Goal: Task Accomplishment & Management: Manage account settings

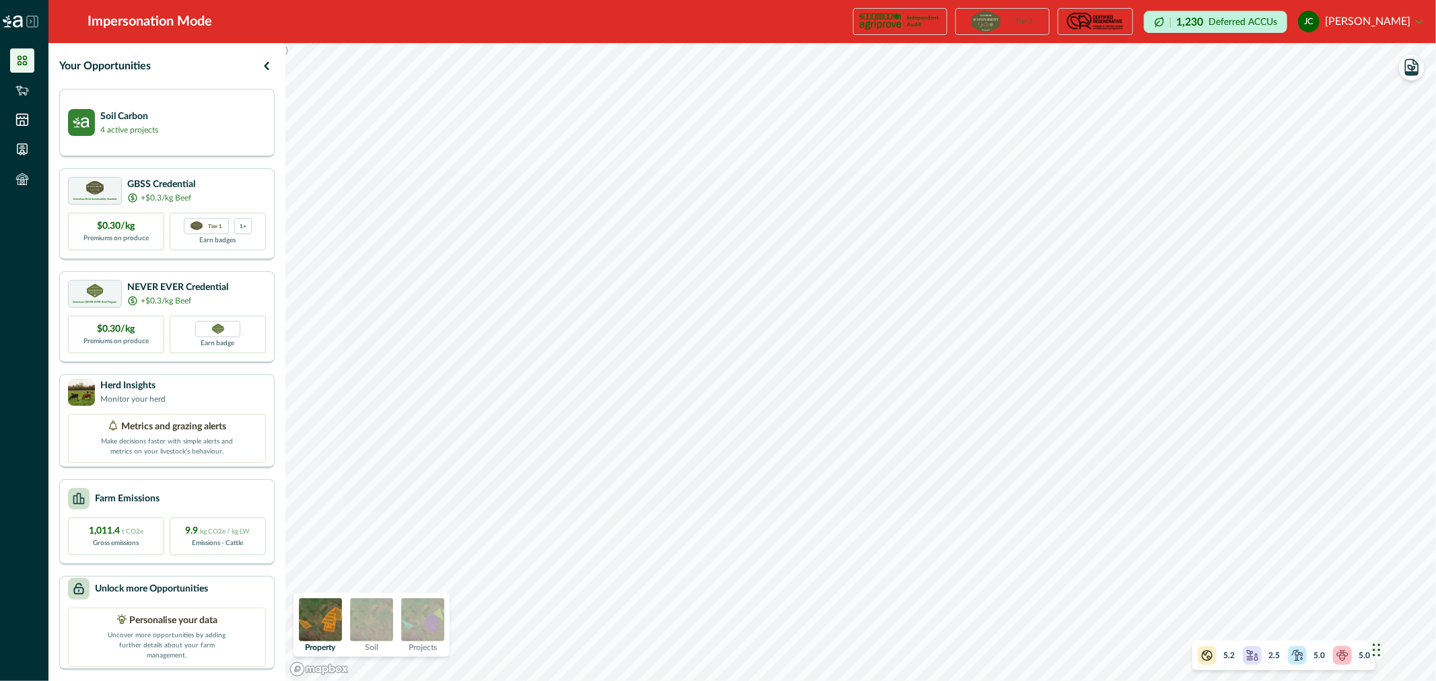
click at [426, 618] on img at bounding box center [422, 620] width 43 height 43
click at [166, 109] on div "Soil Carbon 4 active projects" at bounding box center [167, 121] width 198 height 27
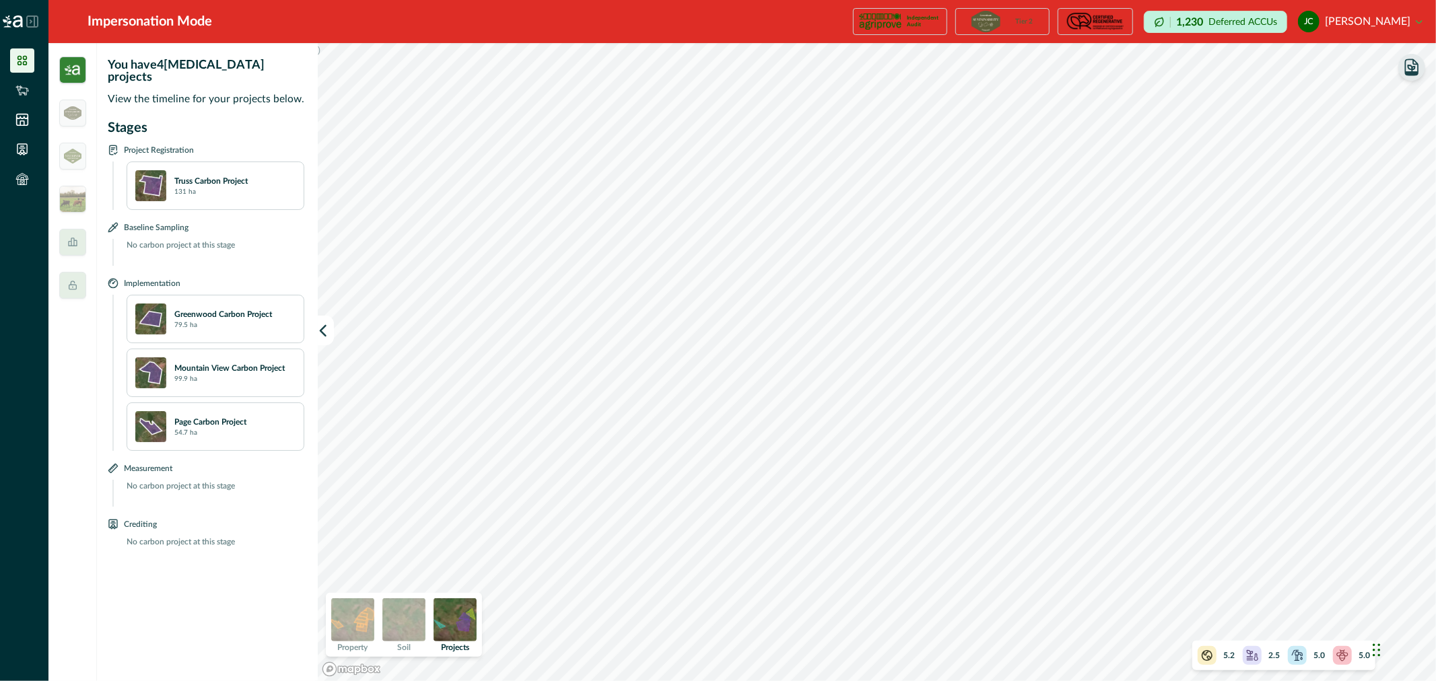
click at [1420, 69] on icon "button" at bounding box center [1412, 67] width 19 height 19
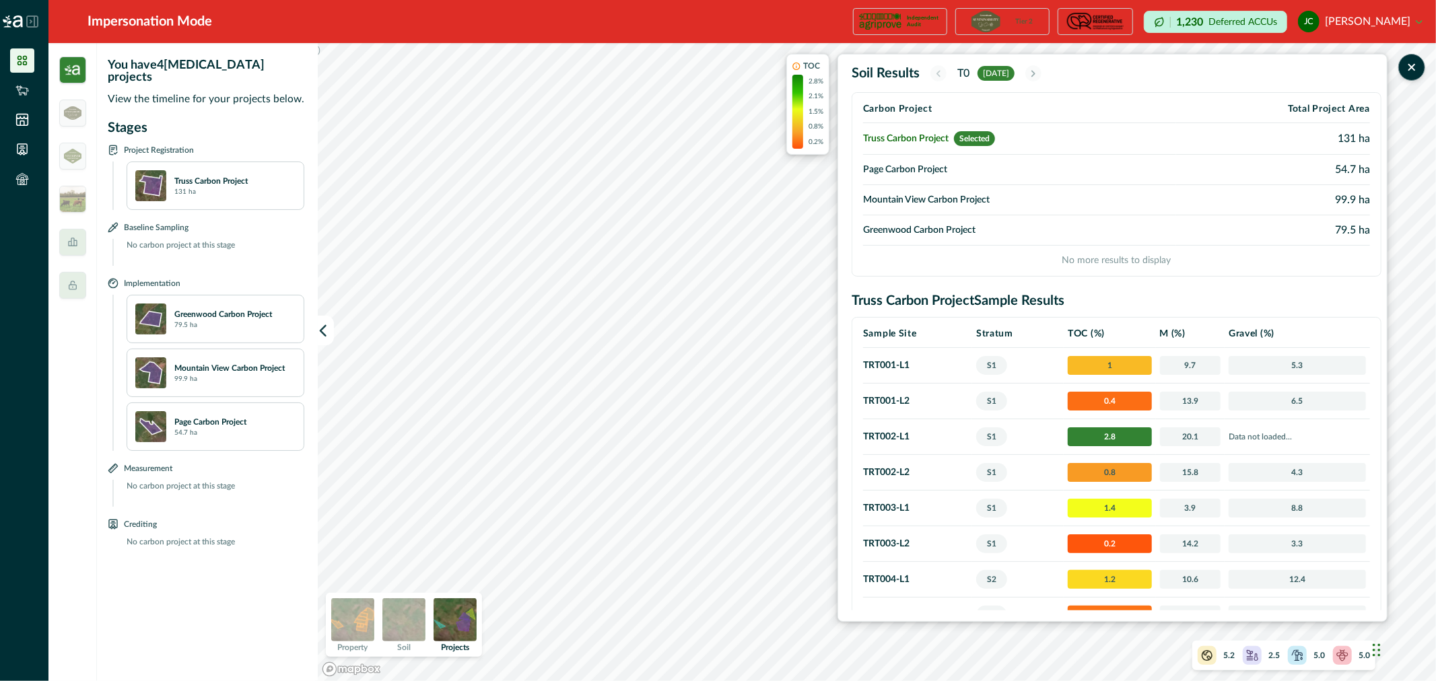
click at [1058, 139] on td "Truss Carbon Project Selected" at bounding box center [1019, 139] width 313 height 32
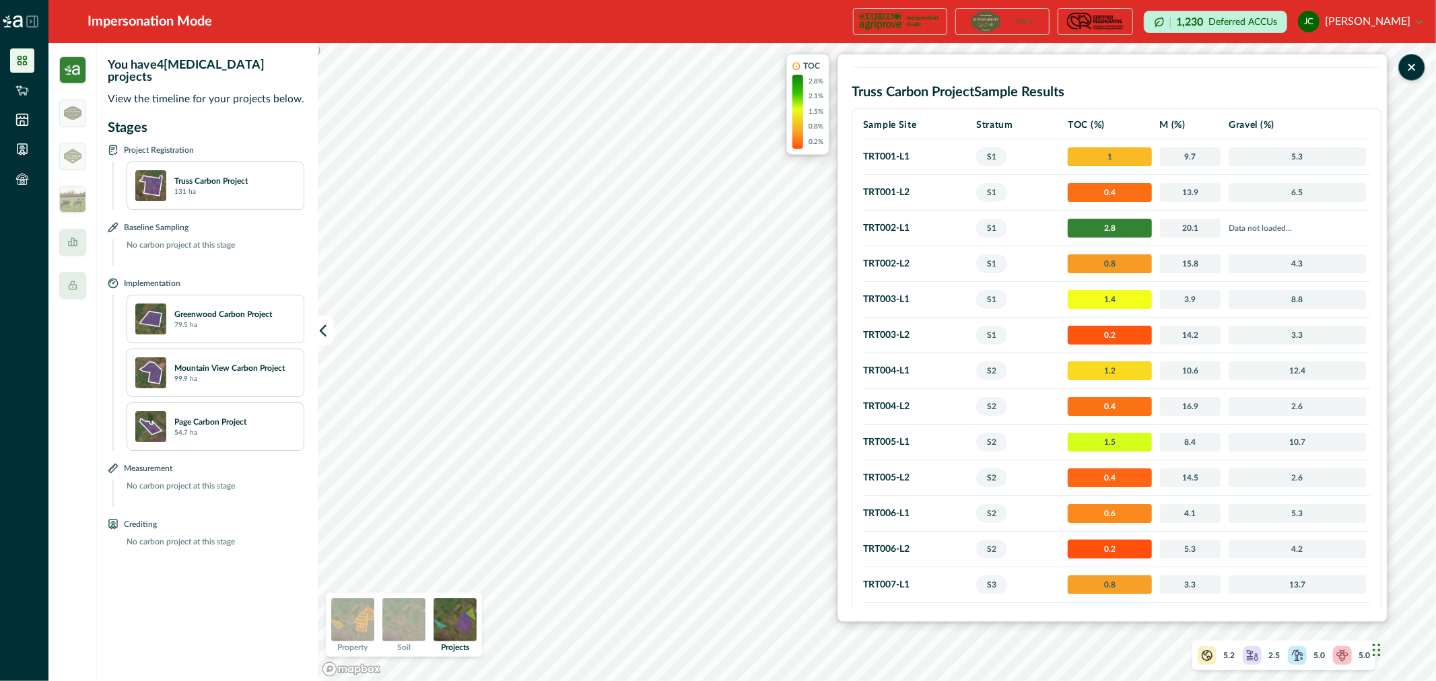
scroll to position [16, 0]
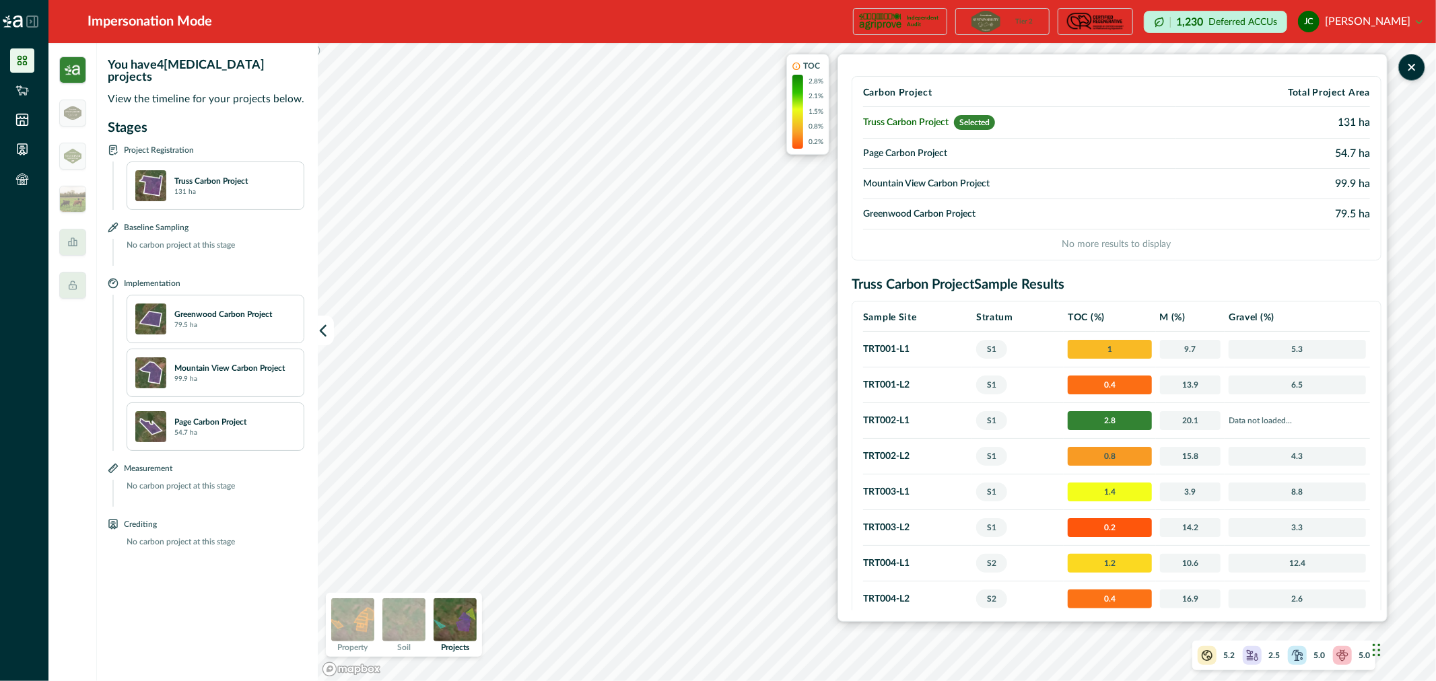
click at [941, 149] on td "Page Carbon Project" at bounding box center [1019, 154] width 313 height 30
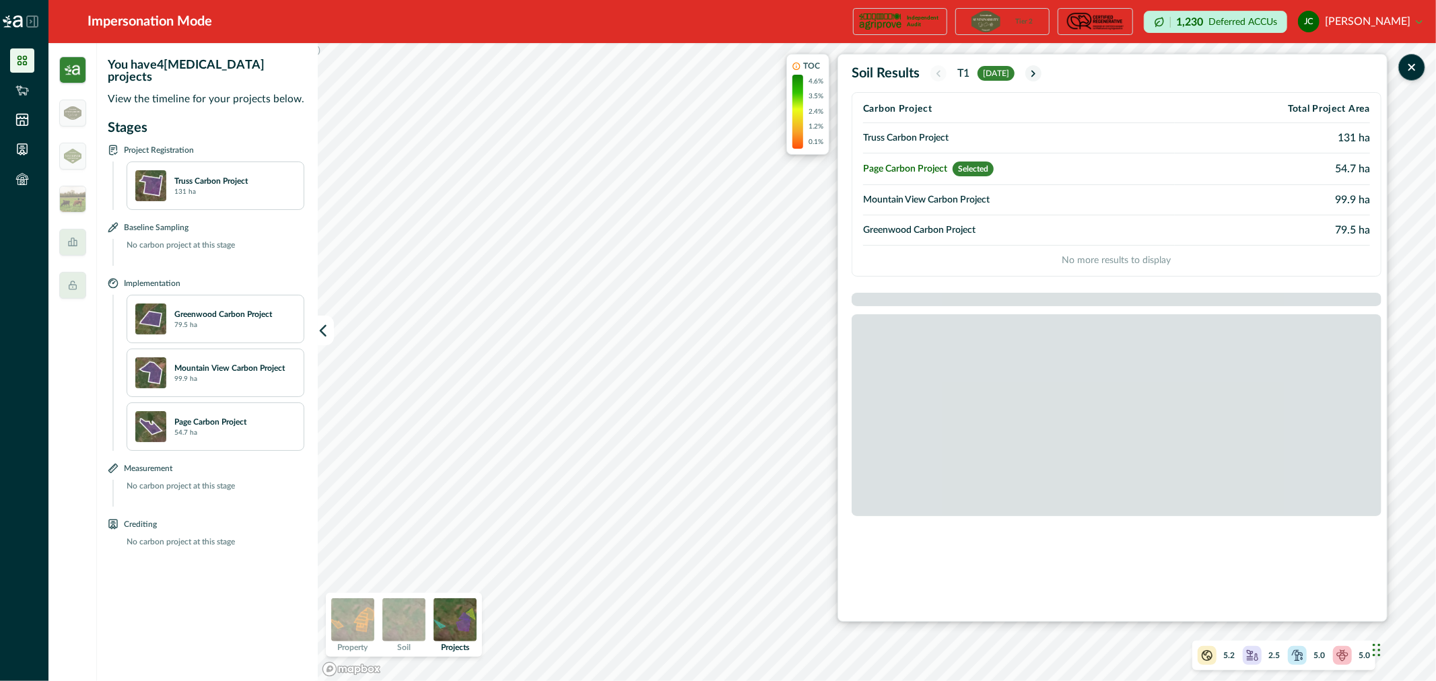
scroll to position [0, 0]
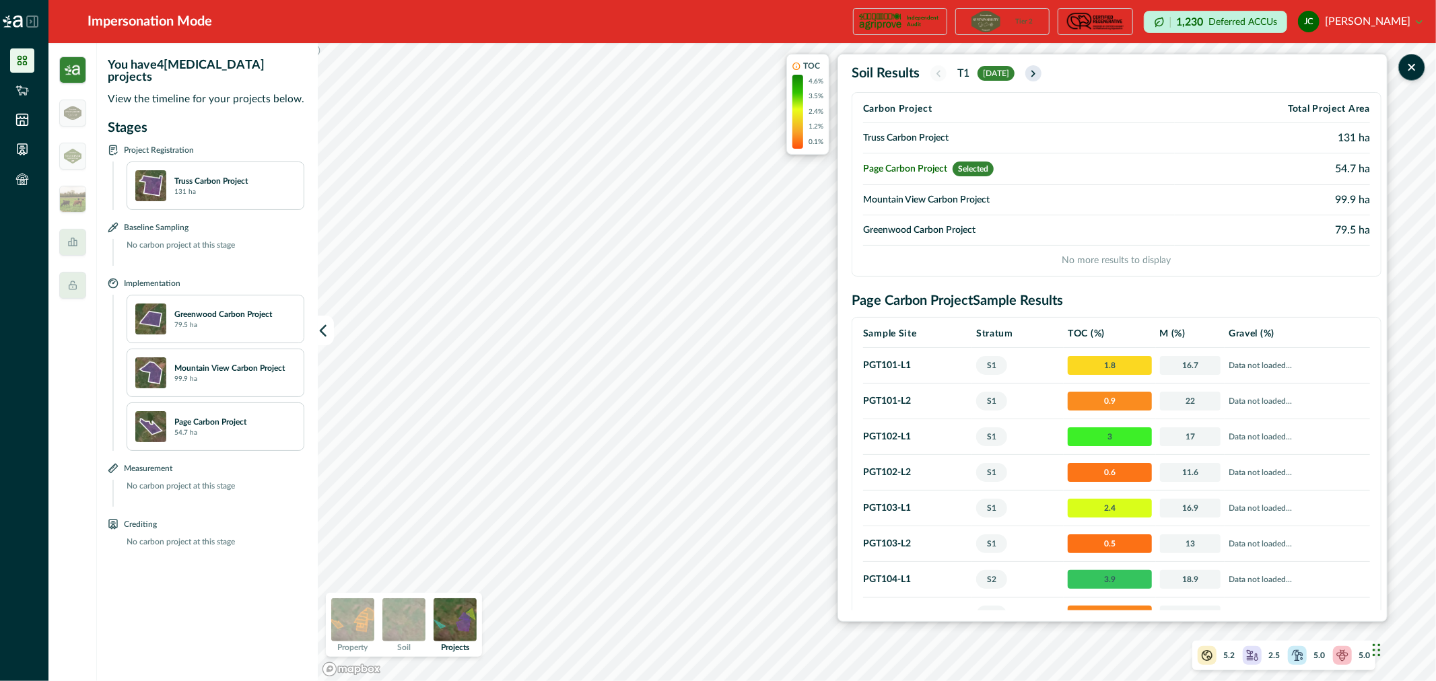
click at [1039, 69] on icon "button" at bounding box center [1033, 73] width 11 height 11
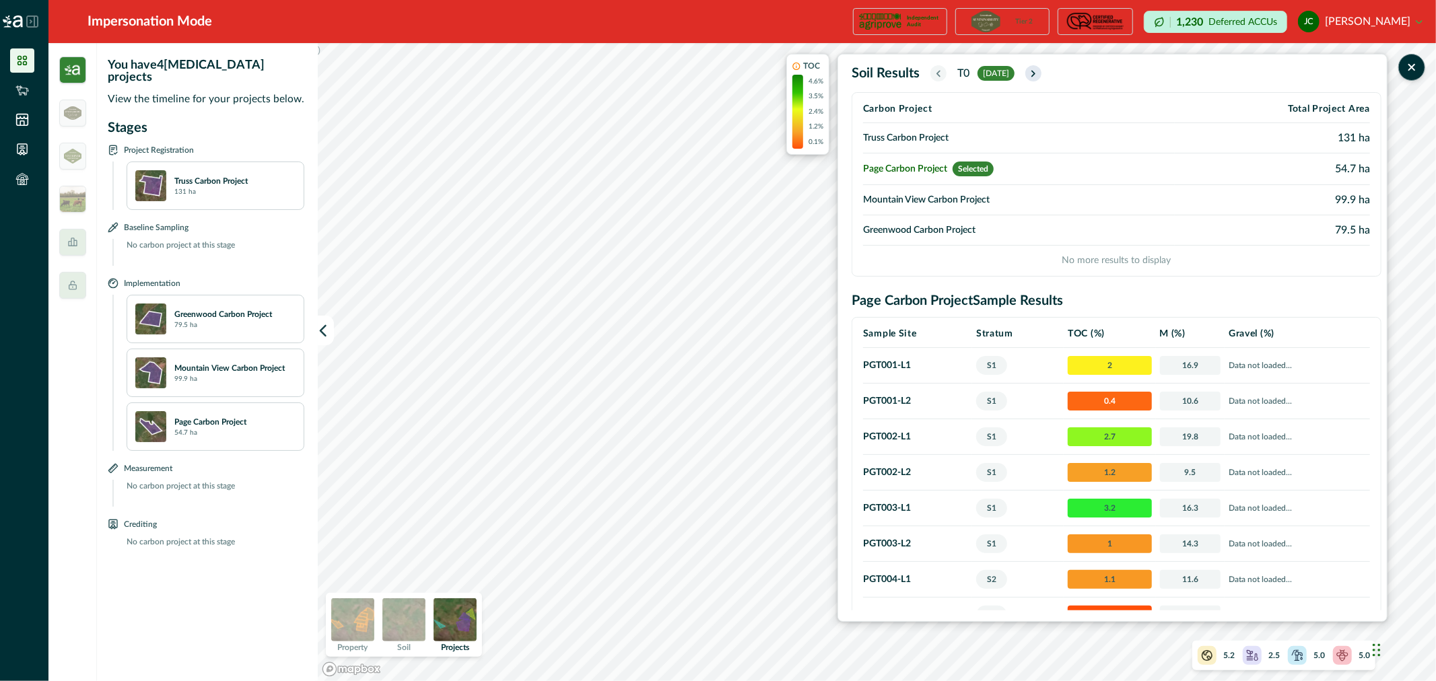
click at [1039, 74] on icon "button" at bounding box center [1033, 73] width 11 height 11
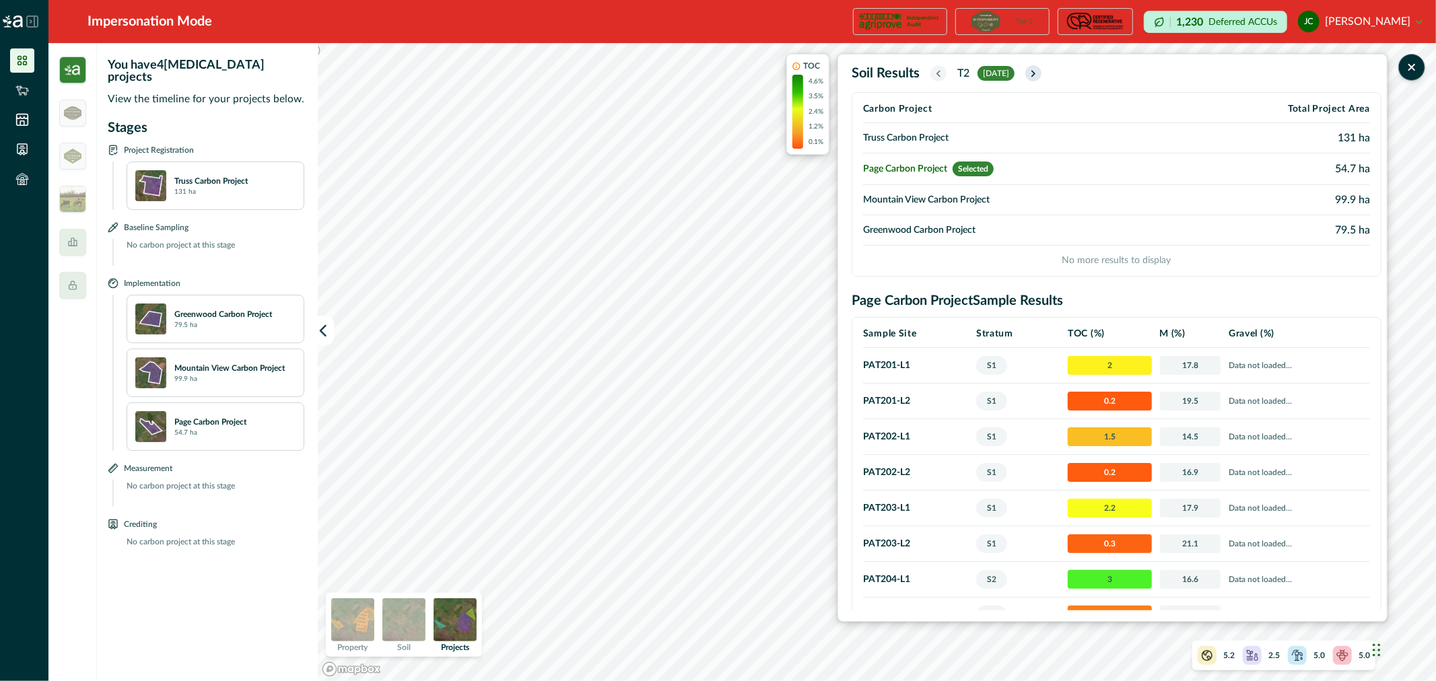
click at [1039, 71] on icon "button" at bounding box center [1033, 73] width 11 height 11
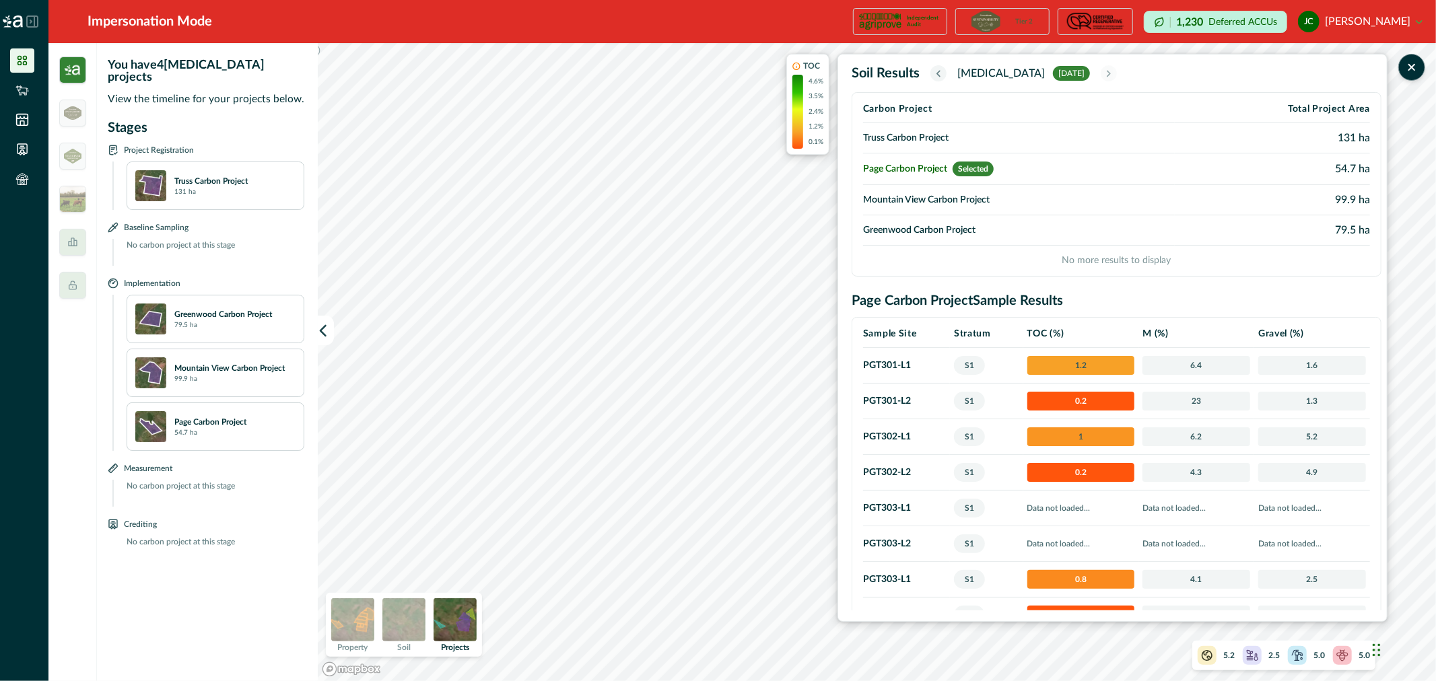
click at [940, 71] on icon "button" at bounding box center [938, 73] width 3 height 5
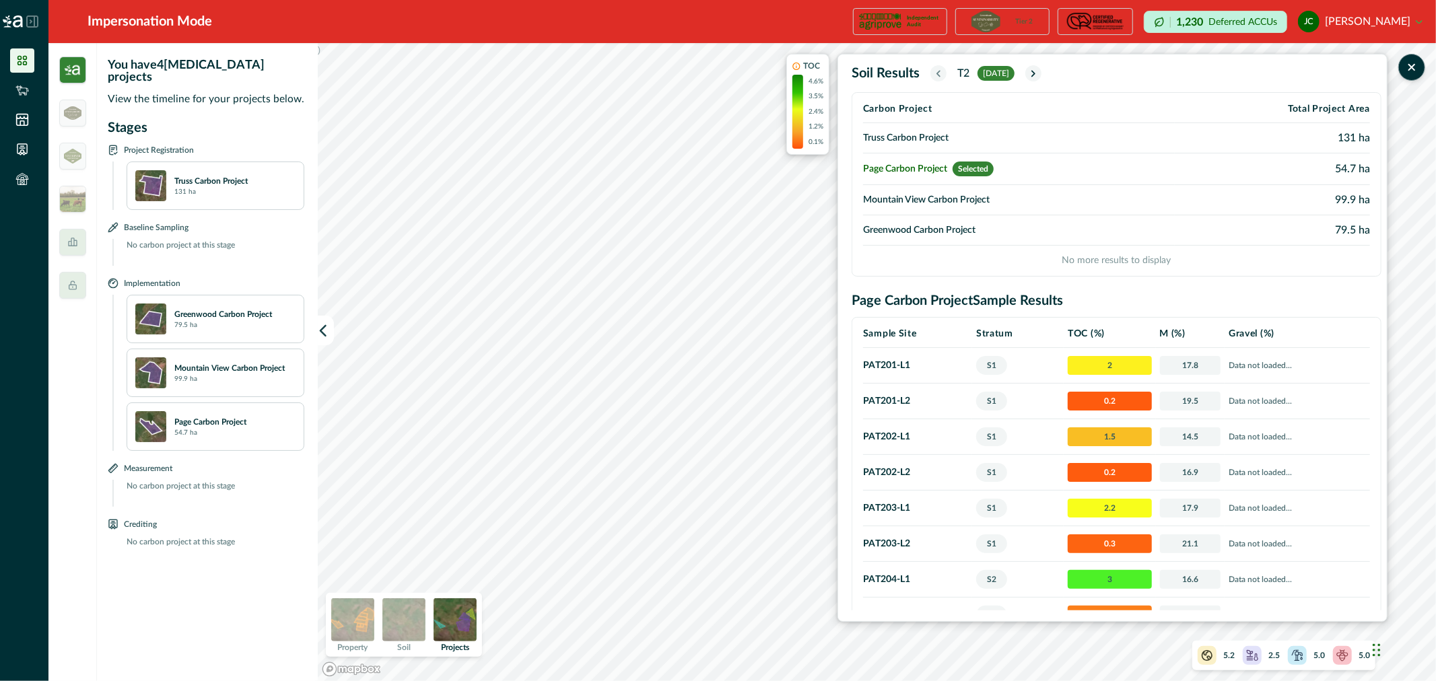
click at [939, 72] on icon "button" at bounding box center [938, 73] width 3 height 5
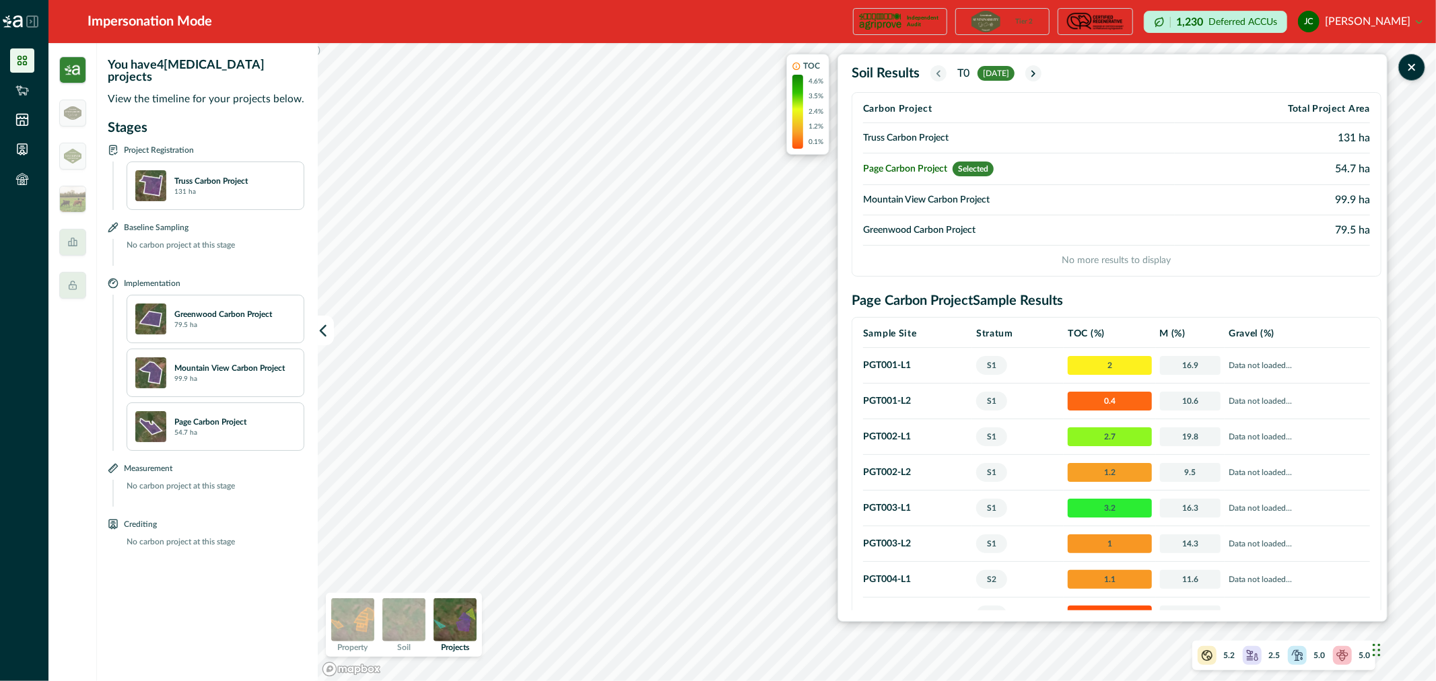
click at [939, 73] on icon "button" at bounding box center [938, 73] width 11 height 11
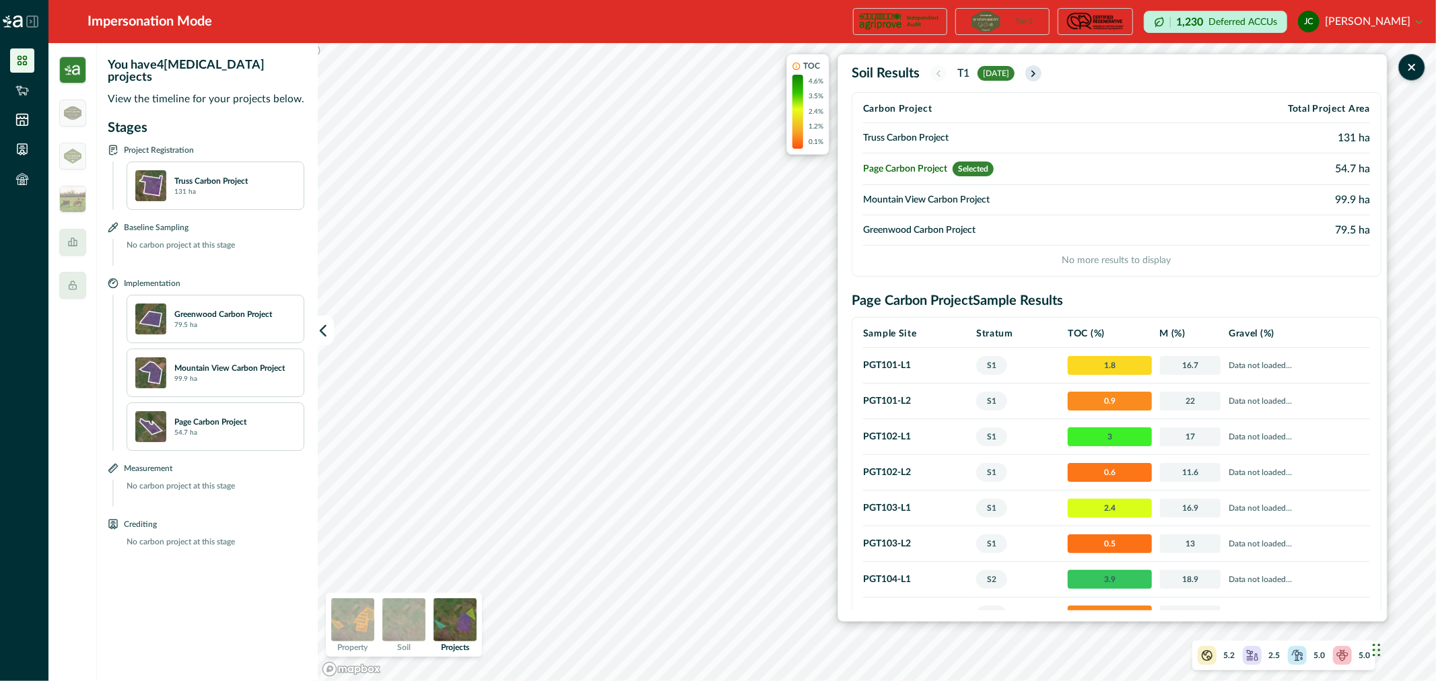
click at [1039, 72] on icon "button" at bounding box center [1033, 73] width 11 height 11
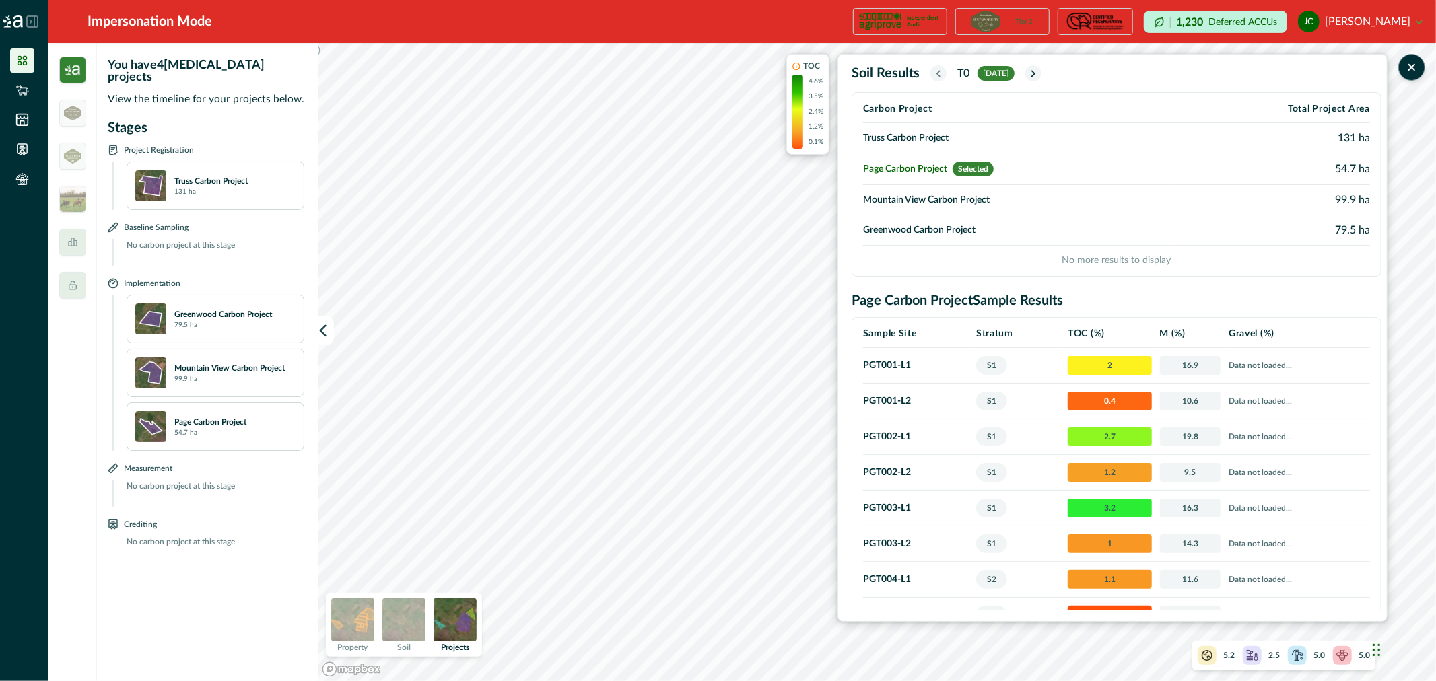
click at [940, 75] on icon "button" at bounding box center [938, 73] width 11 height 11
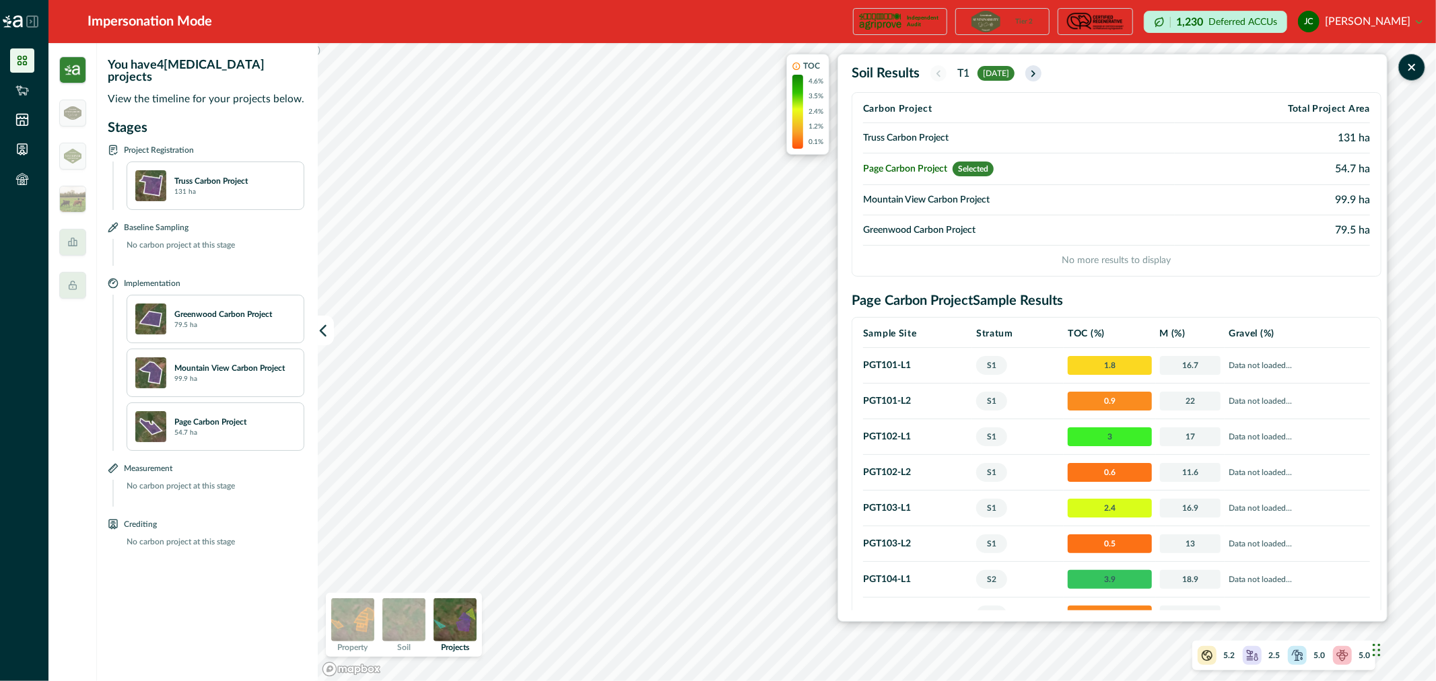
click at [1035, 75] on icon "button" at bounding box center [1033, 73] width 3 height 5
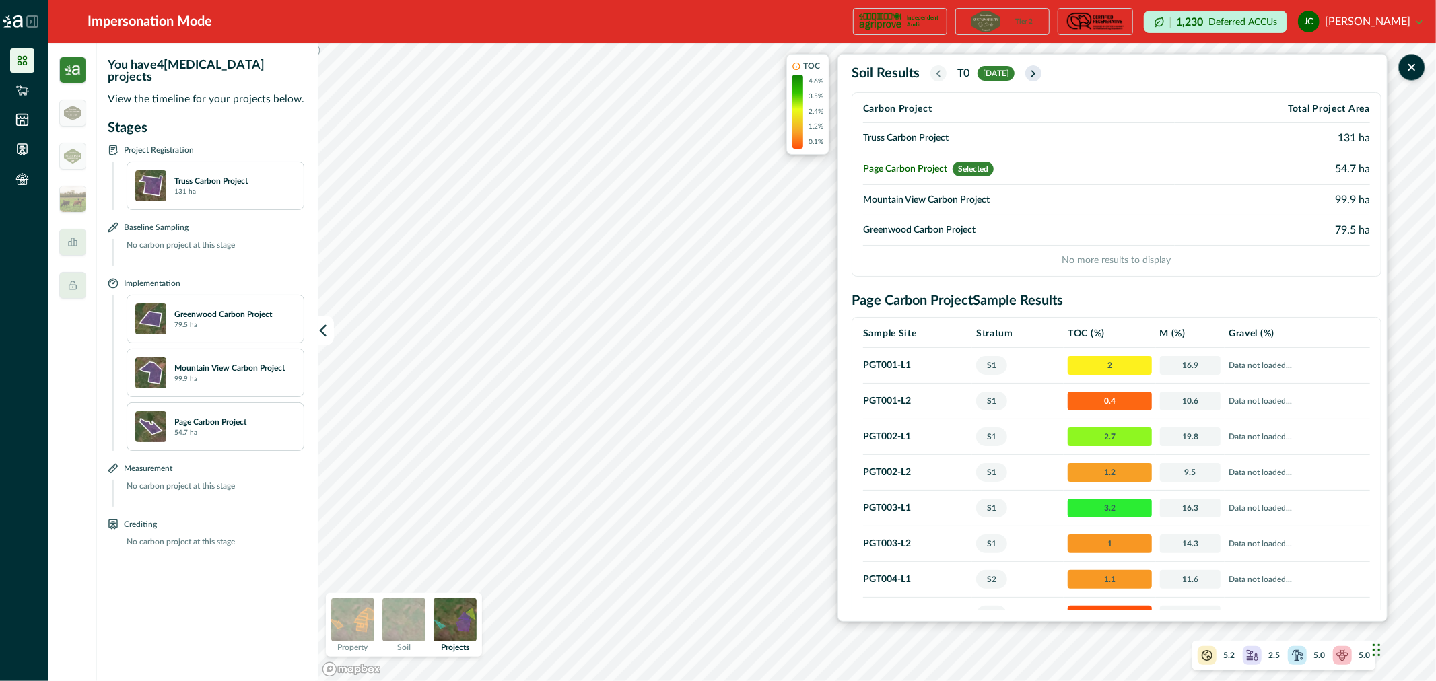
click at [1039, 76] on icon "button" at bounding box center [1033, 73] width 11 height 11
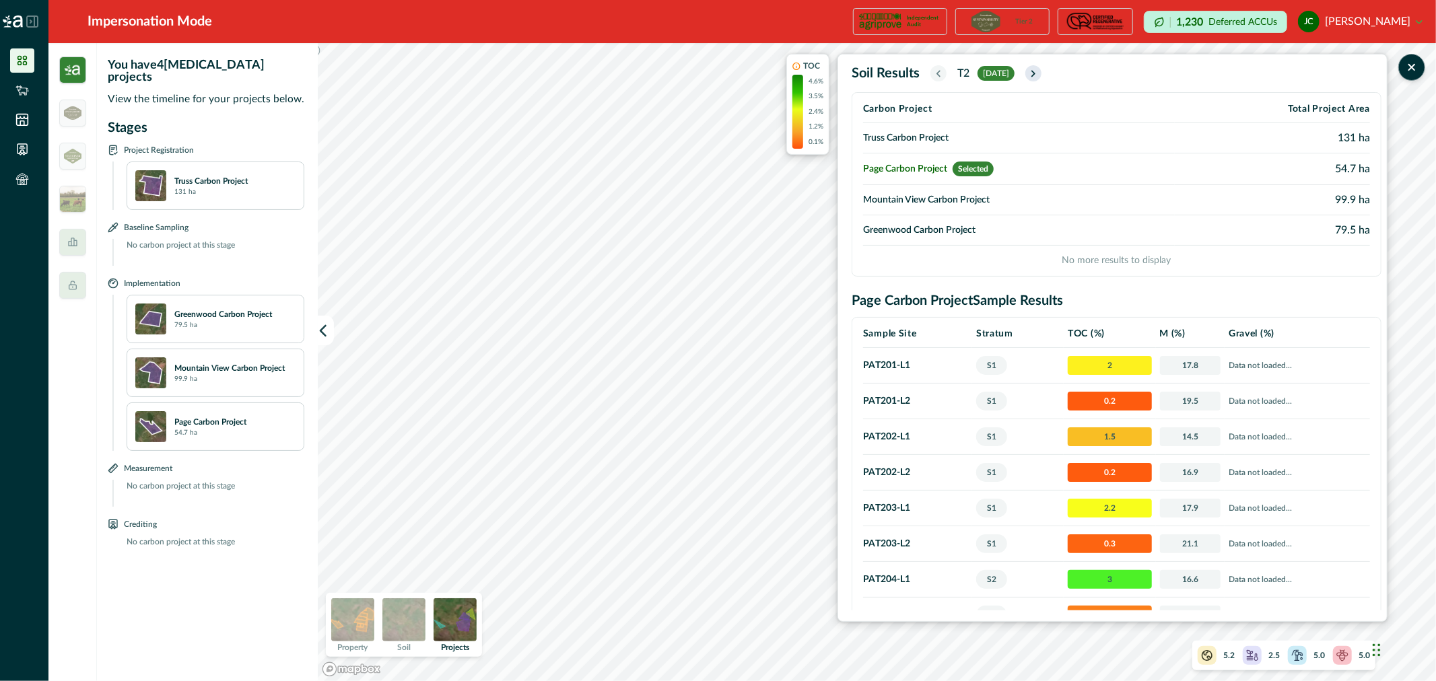
click at [1039, 74] on icon "button" at bounding box center [1033, 73] width 11 height 11
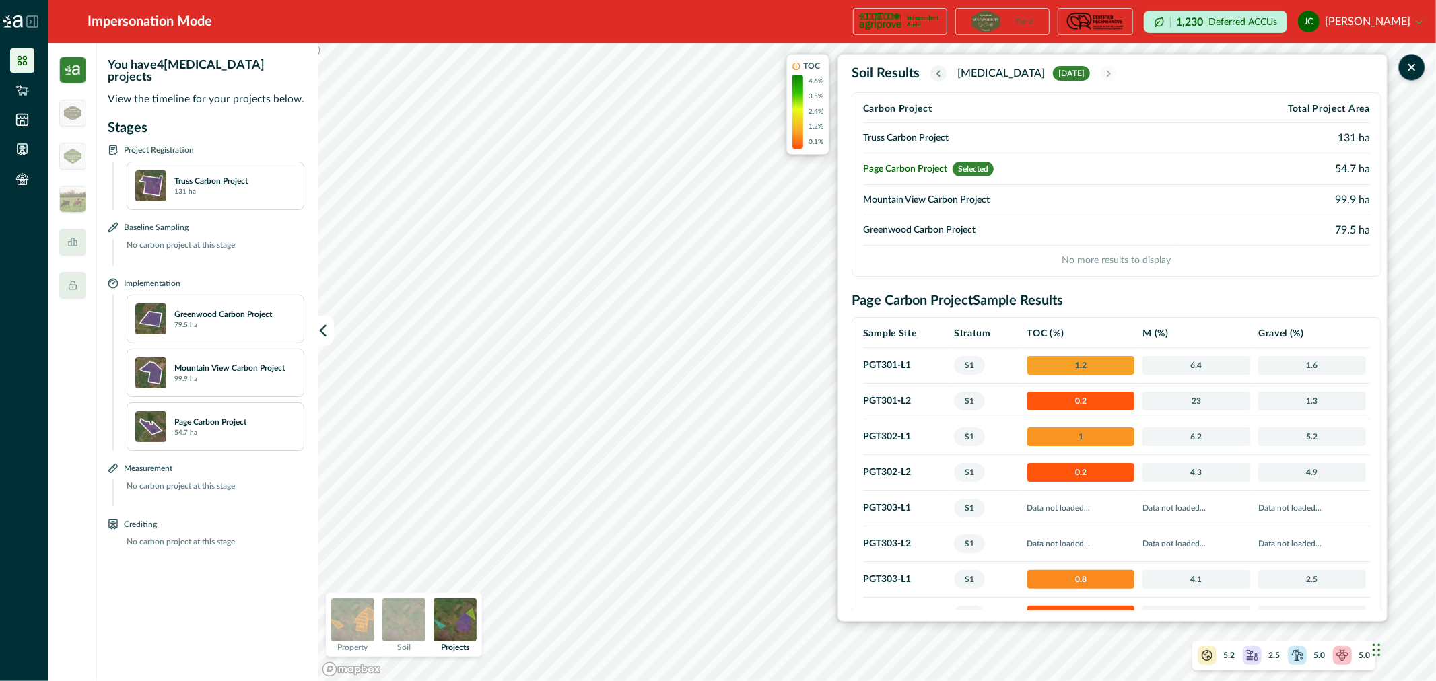
click at [934, 204] on td "Mountain View Carbon Project" at bounding box center [1019, 200] width 312 height 30
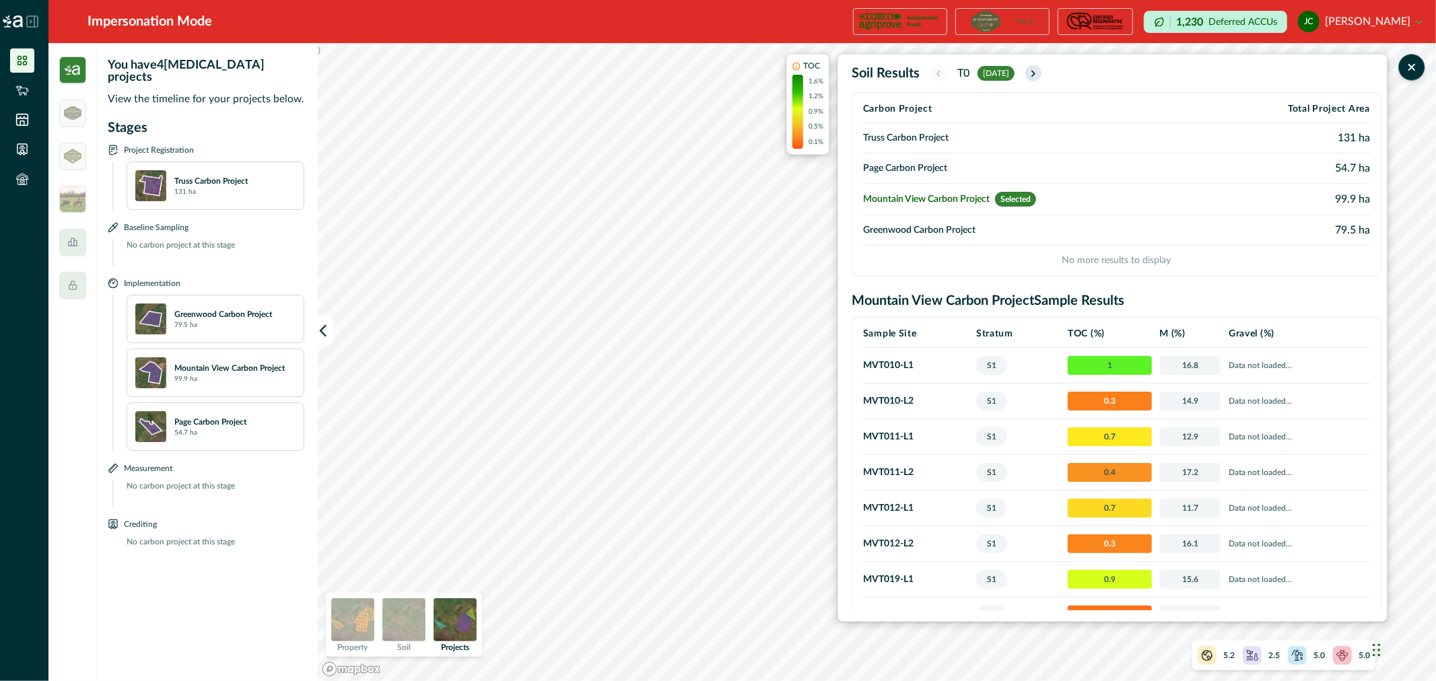
drag, startPoint x: 1042, startPoint y: 73, endPoint x: 1049, endPoint y: 76, distance: 7.5
click at [1039, 73] on icon "button" at bounding box center [1033, 73] width 11 height 11
click at [1039, 75] on icon "button" at bounding box center [1033, 73] width 11 height 11
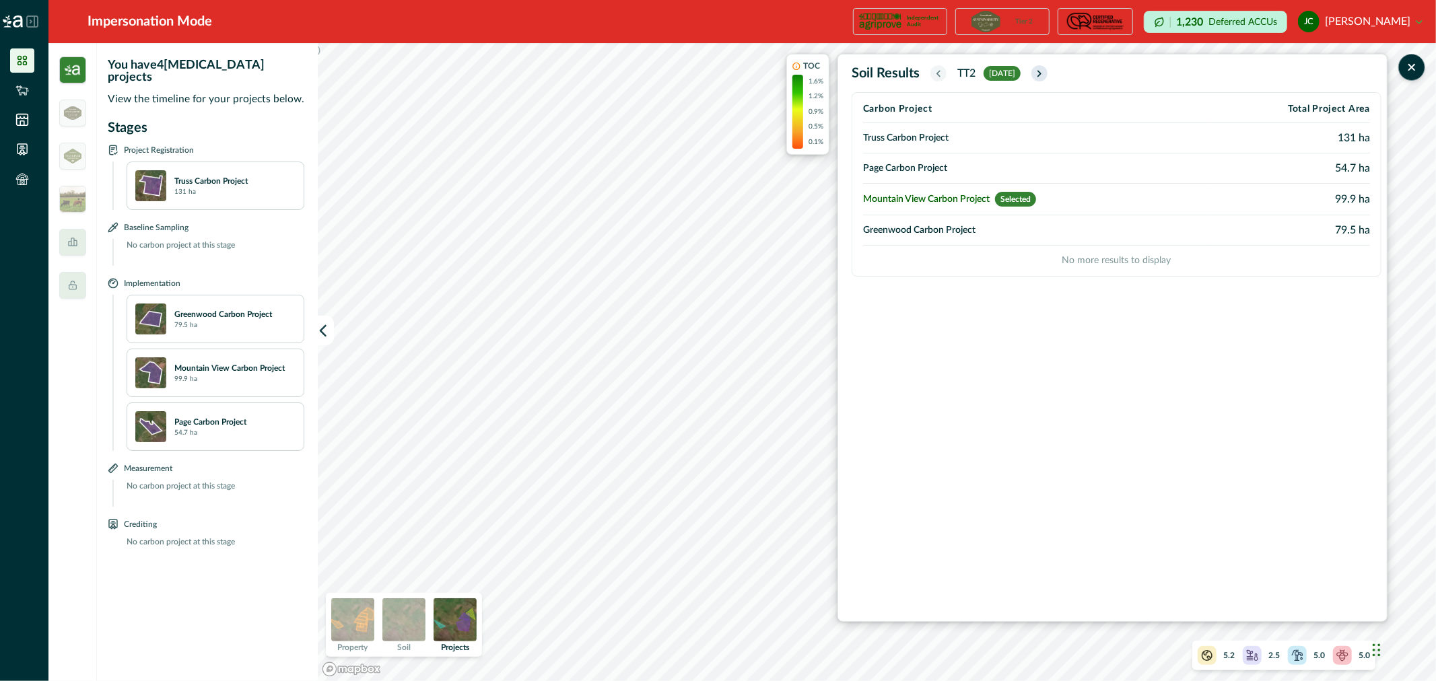
click at [1045, 75] on icon "button" at bounding box center [1039, 73] width 11 height 11
click at [1046, 75] on icon "button" at bounding box center [1041, 73] width 11 height 11
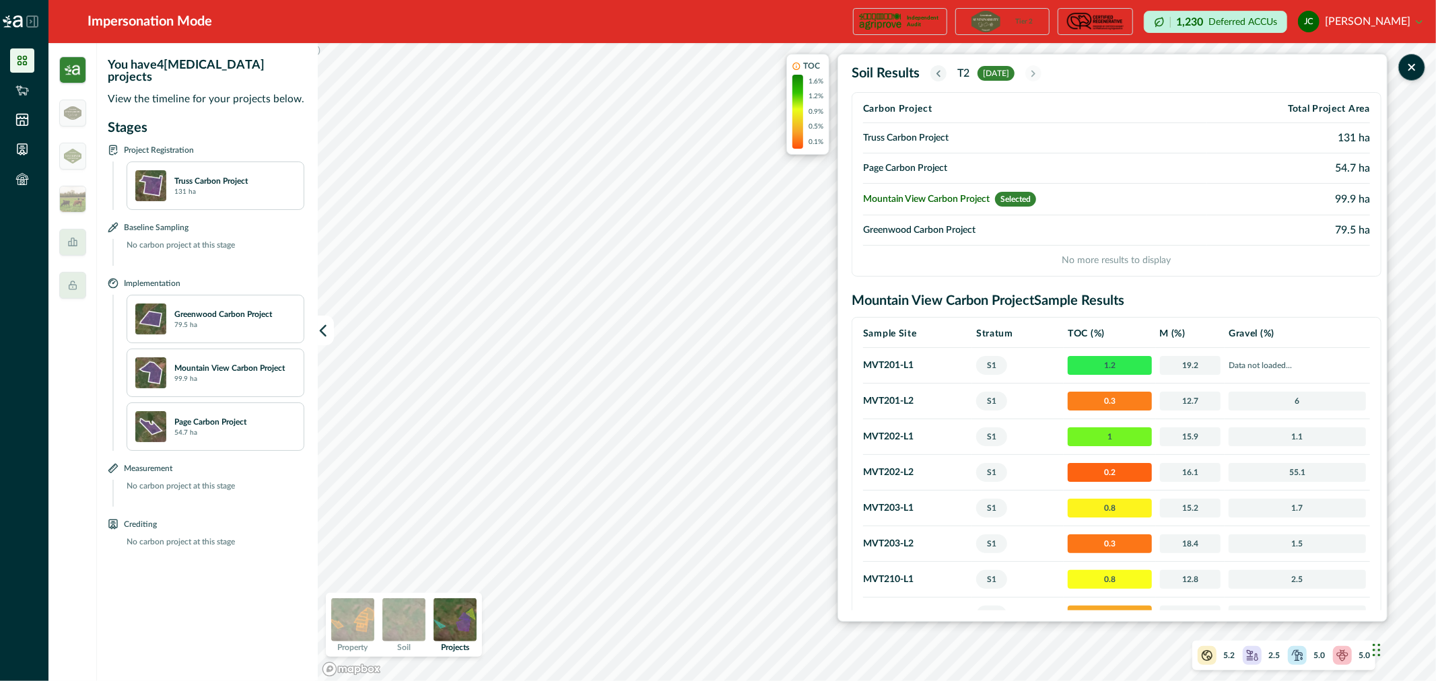
click at [939, 75] on icon "button" at bounding box center [938, 73] width 11 height 11
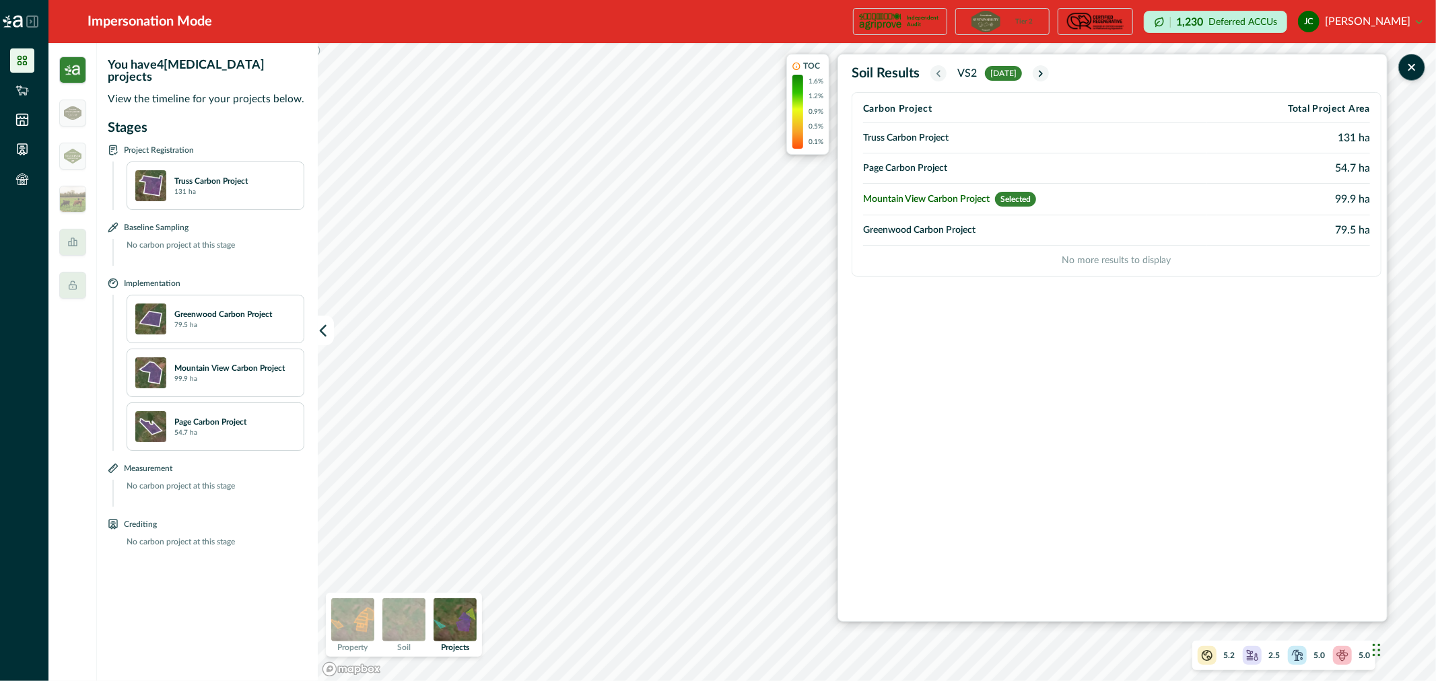
click at [939, 77] on icon "button" at bounding box center [938, 73] width 11 height 11
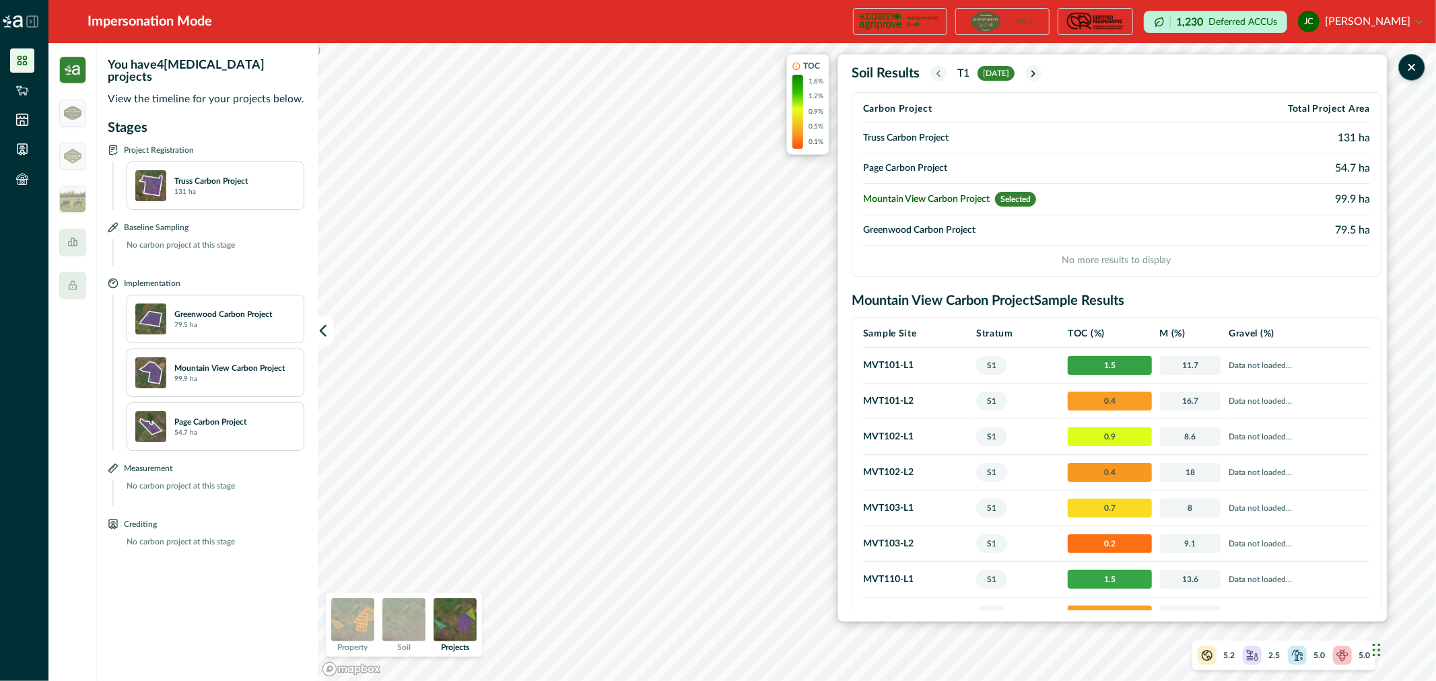
click at [939, 77] on icon "button" at bounding box center [938, 73] width 11 height 11
click at [1035, 75] on icon "button" at bounding box center [1033, 73] width 3 height 5
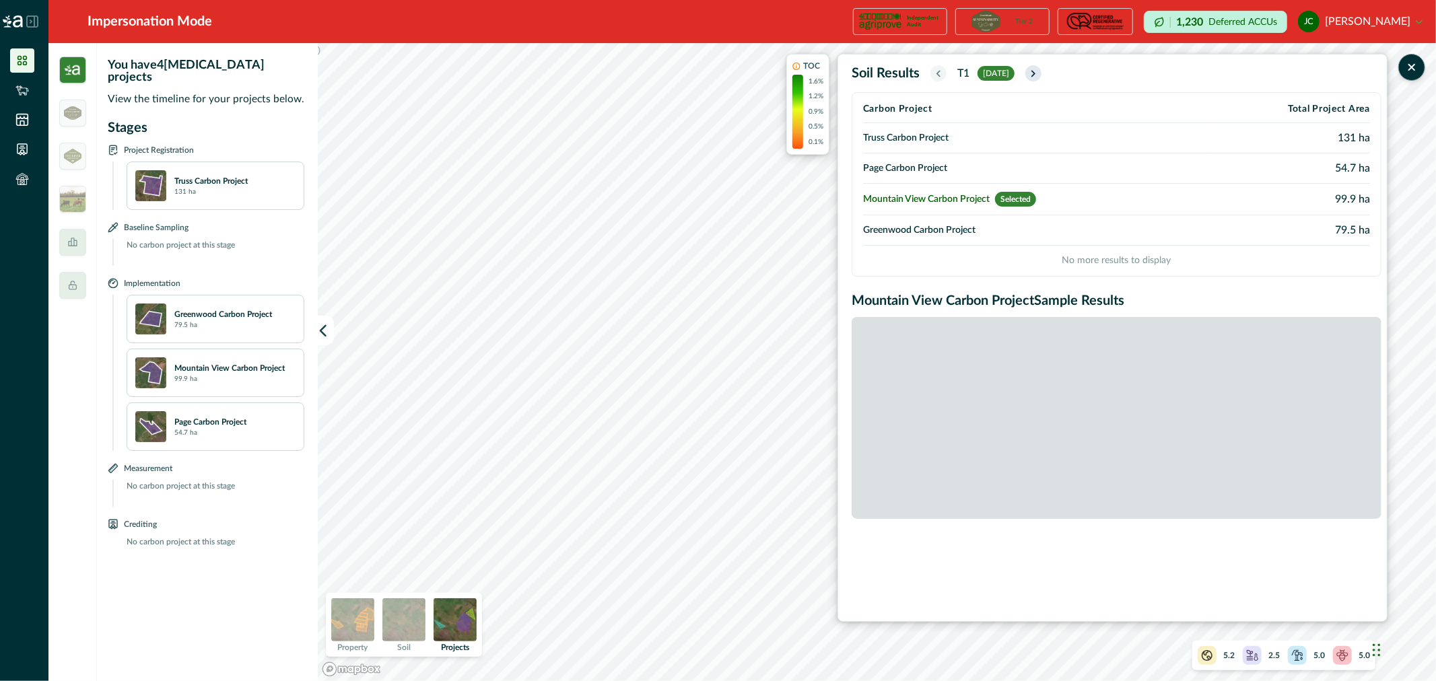
click at [1039, 75] on icon "button" at bounding box center [1033, 73] width 11 height 11
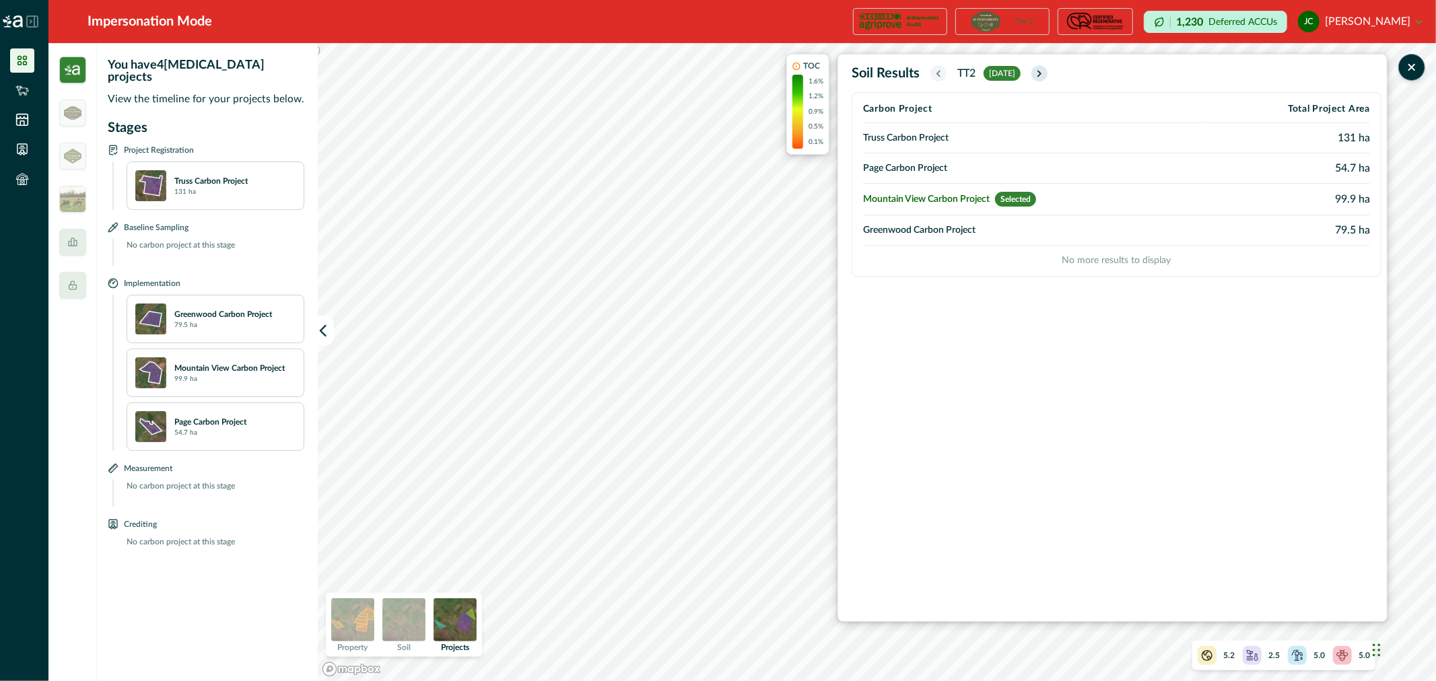
click at [1044, 75] on icon "button" at bounding box center [1039, 73] width 11 height 11
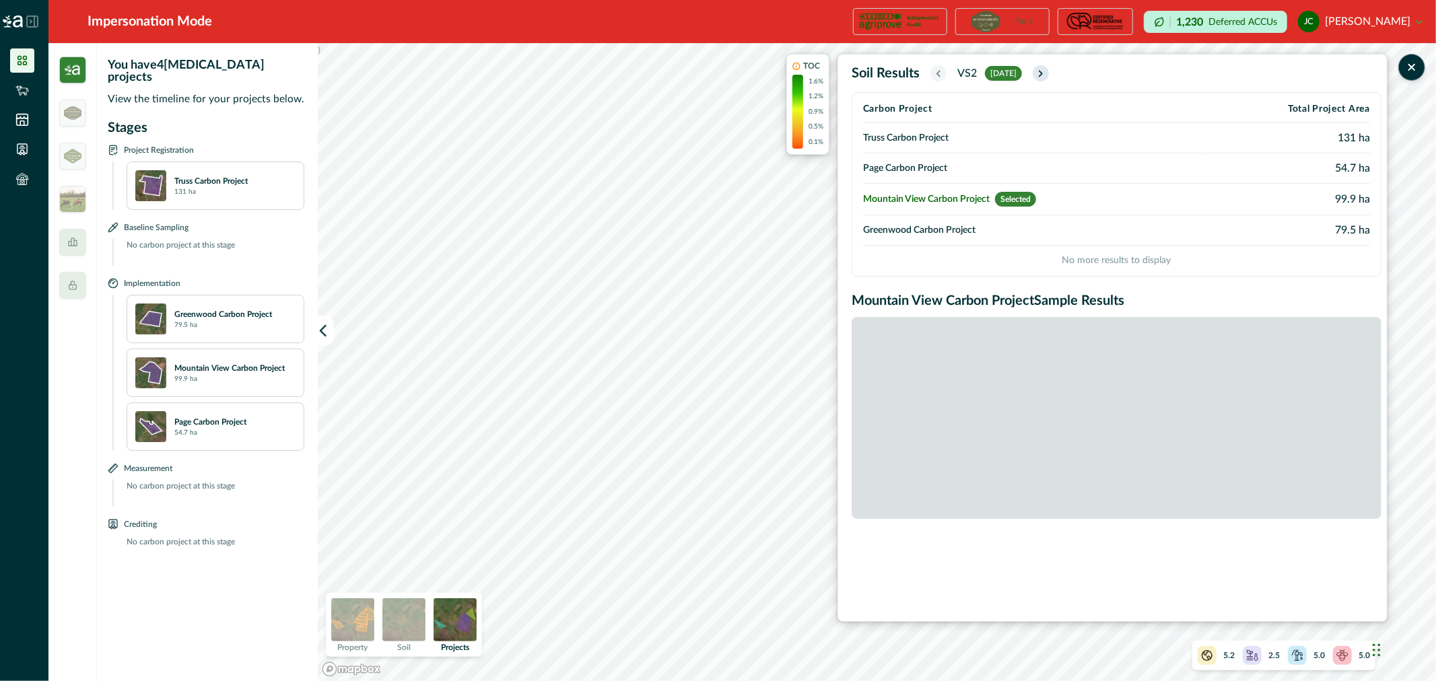
click at [1044, 75] on icon "button" at bounding box center [1041, 73] width 11 height 11
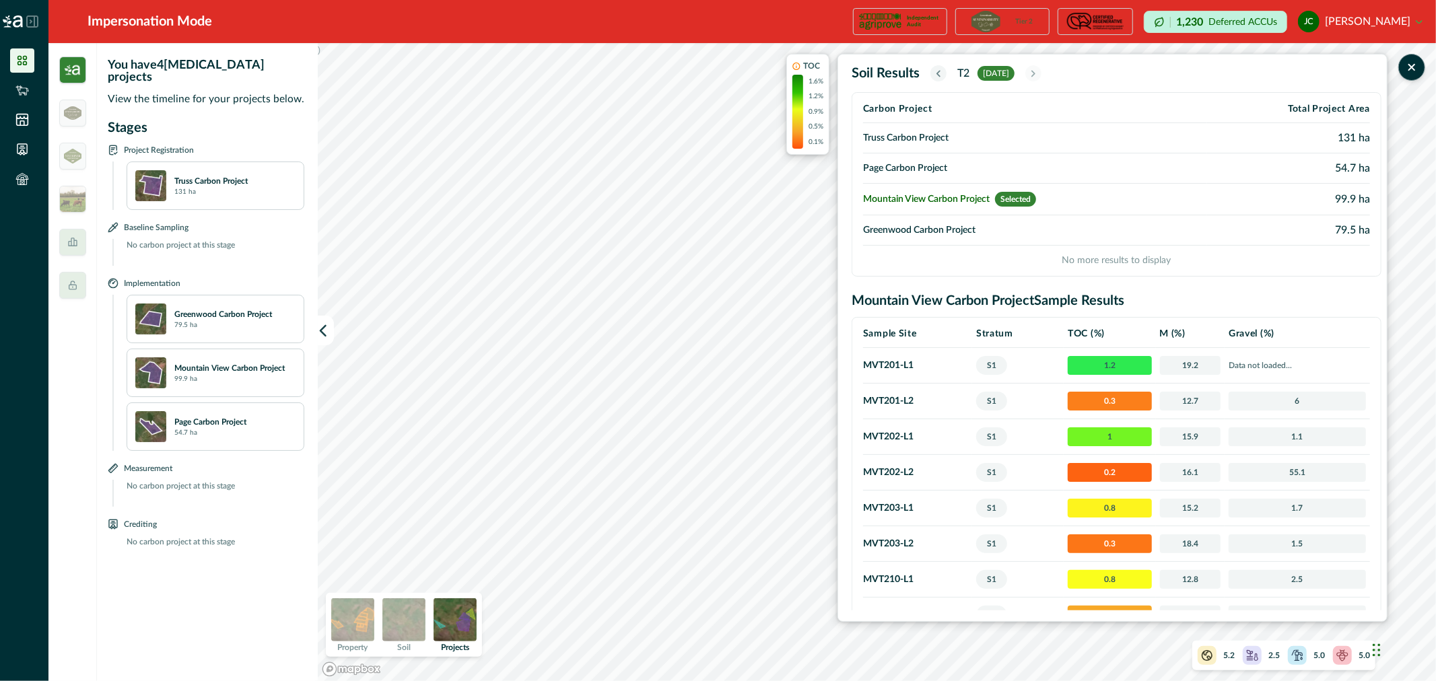
click at [936, 227] on td "Greenwood Carbon Project" at bounding box center [1035, 230] width 344 height 30
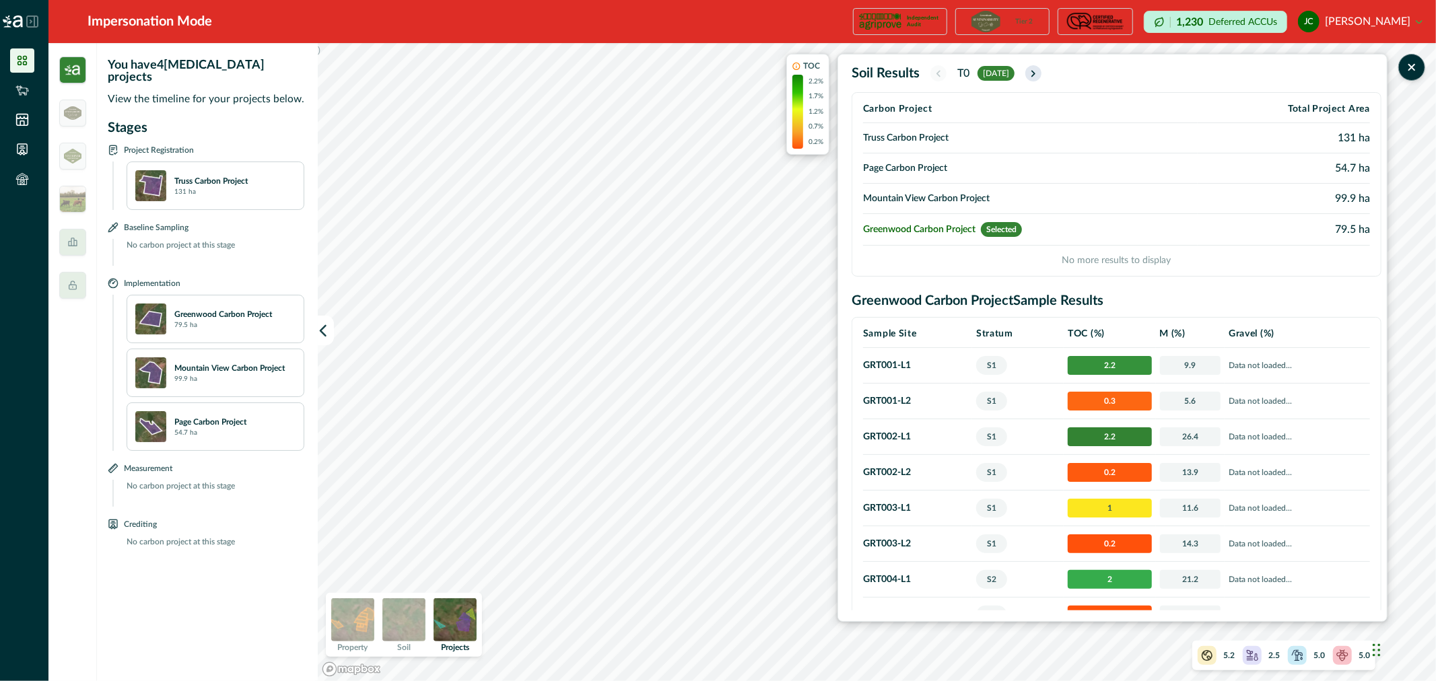
click at [1039, 73] on icon "button" at bounding box center [1033, 73] width 11 height 11
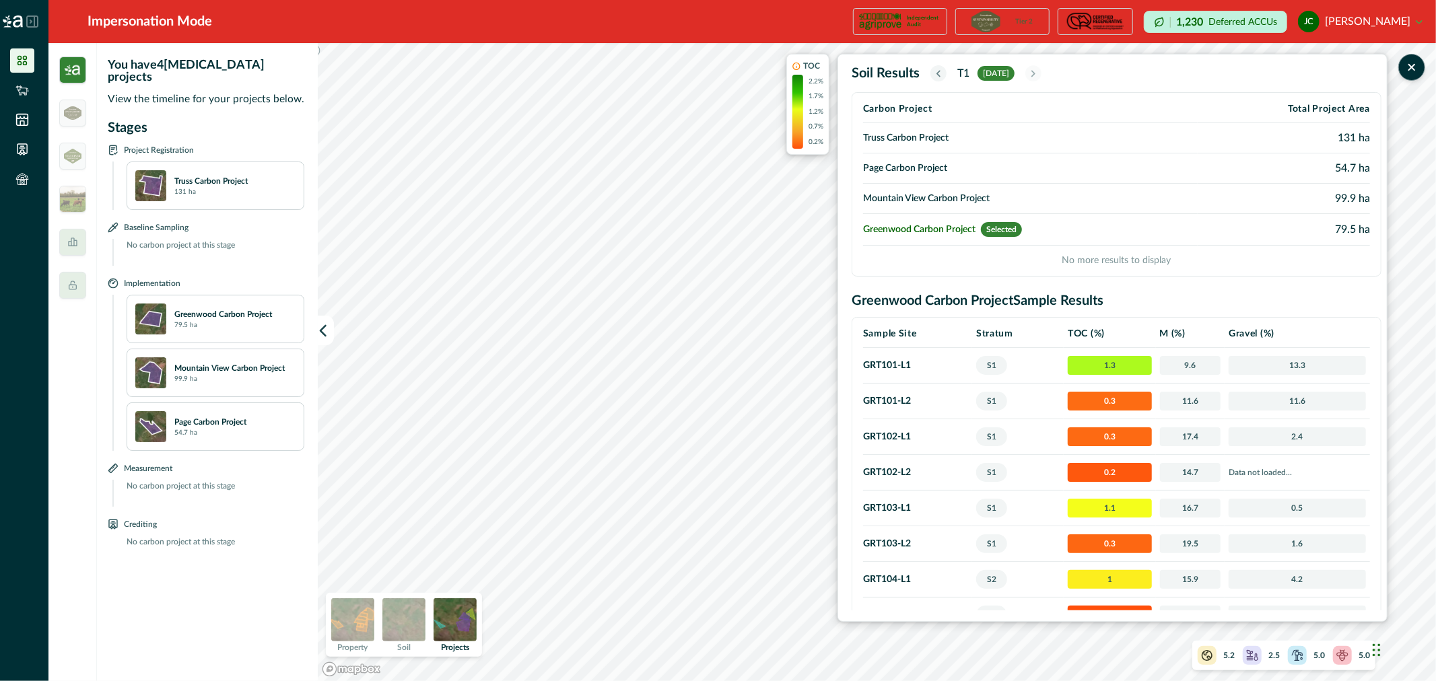
click at [937, 73] on icon "button" at bounding box center [938, 73] width 11 height 11
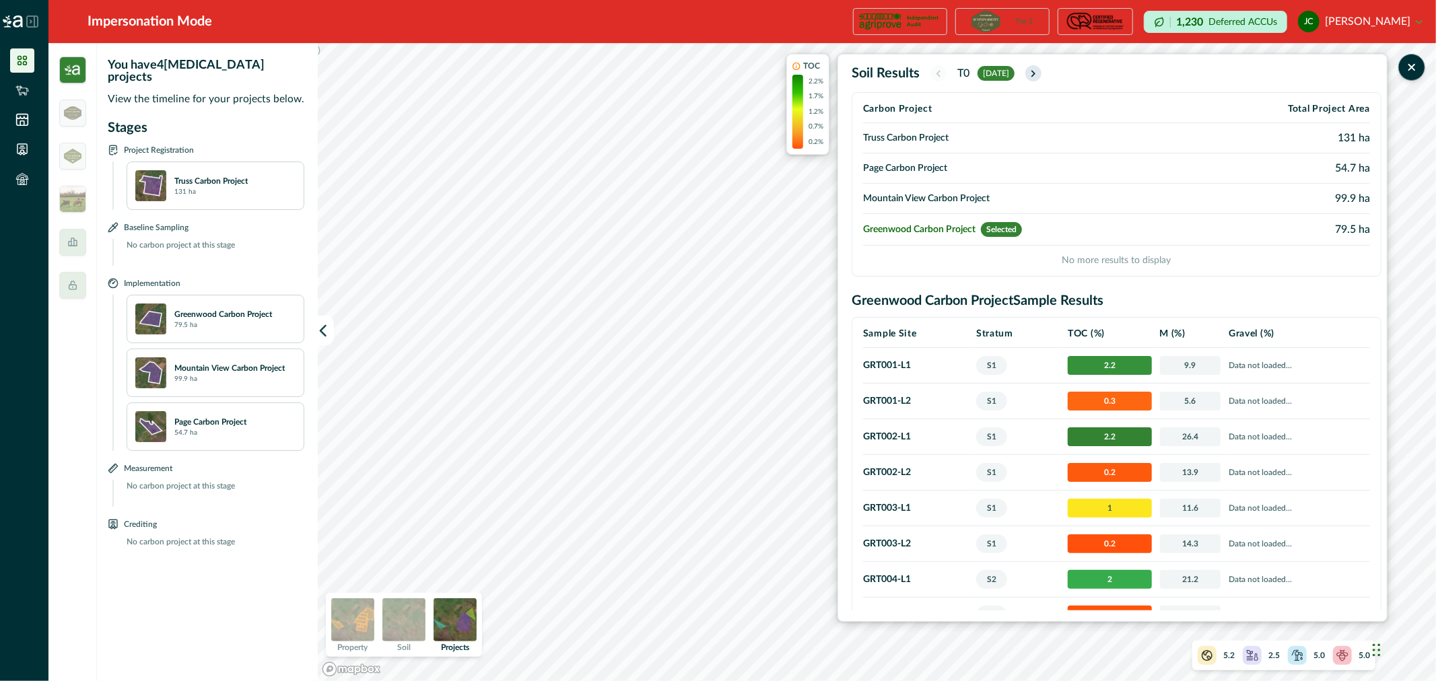
click at [1039, 78] on icon "button" at bounding box center [1033, 73] width 11 height 11
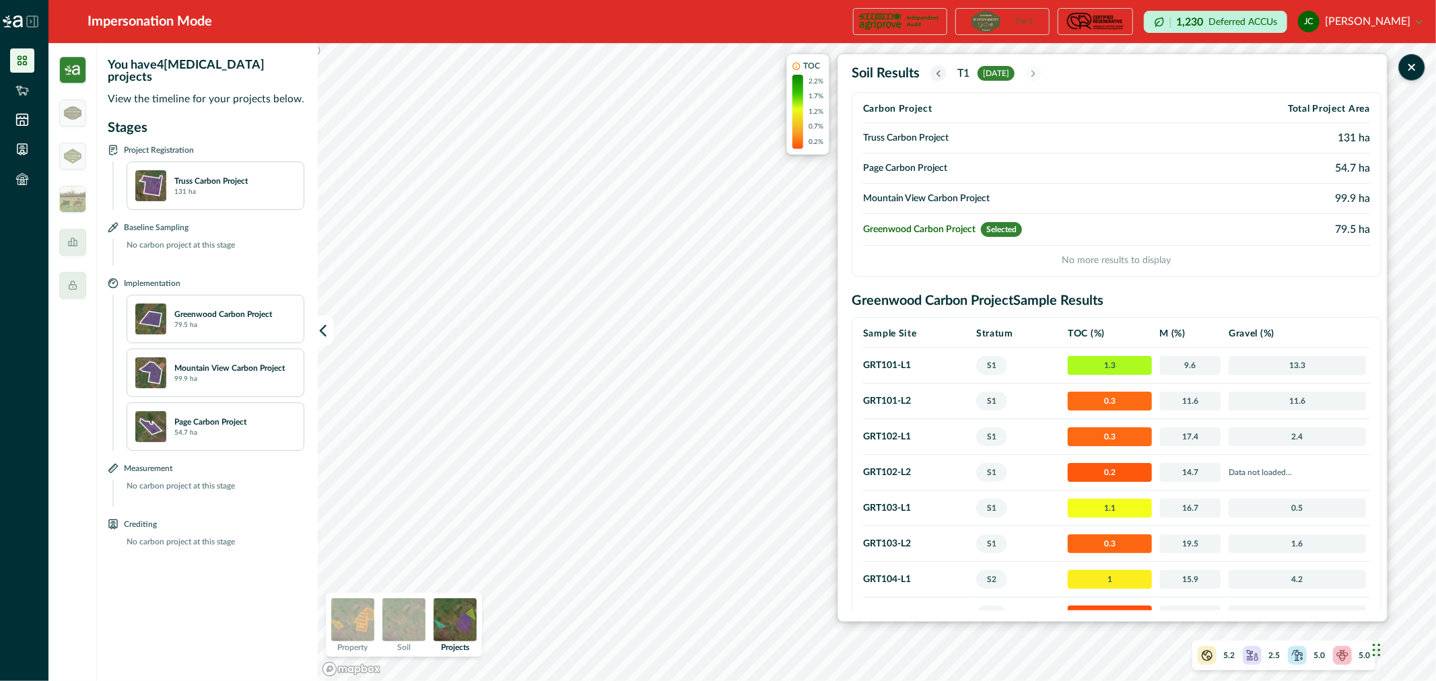
click at [934, 132] on td "Truss Carbon Project" at bounding box center [1030, 138] width 335 height 30
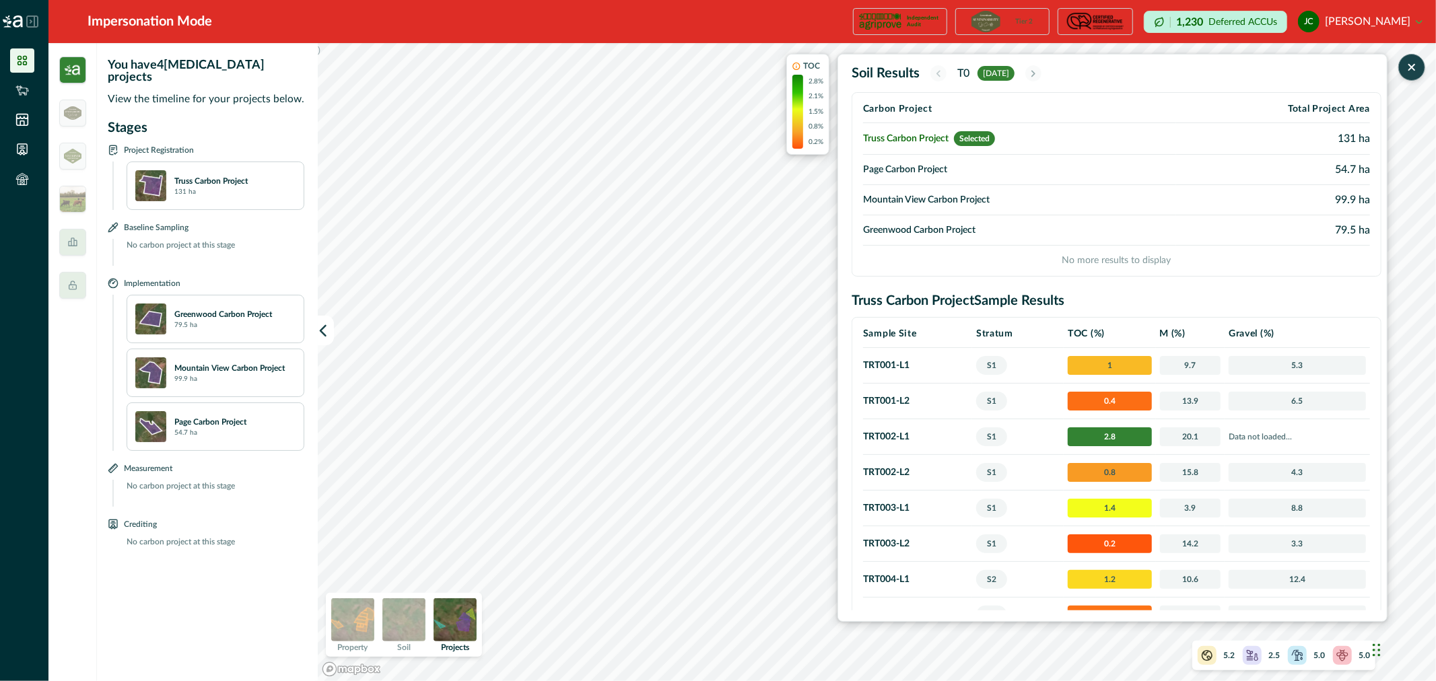
click at [1416, 66] on icon "button" at bounding box center [1411, 67] width 13 height 13
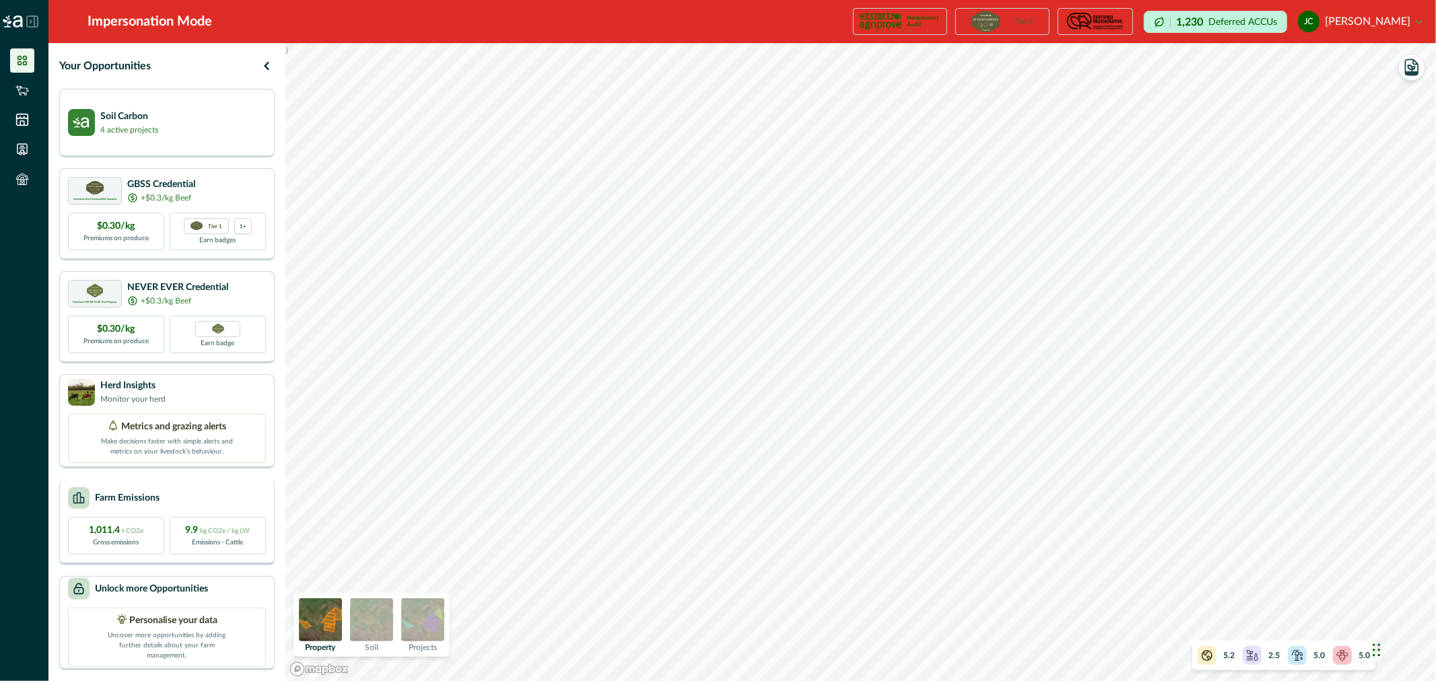
click at [136, 503] on p "Farm Emissions" at bounding box center [127, 499] width 65 height 14
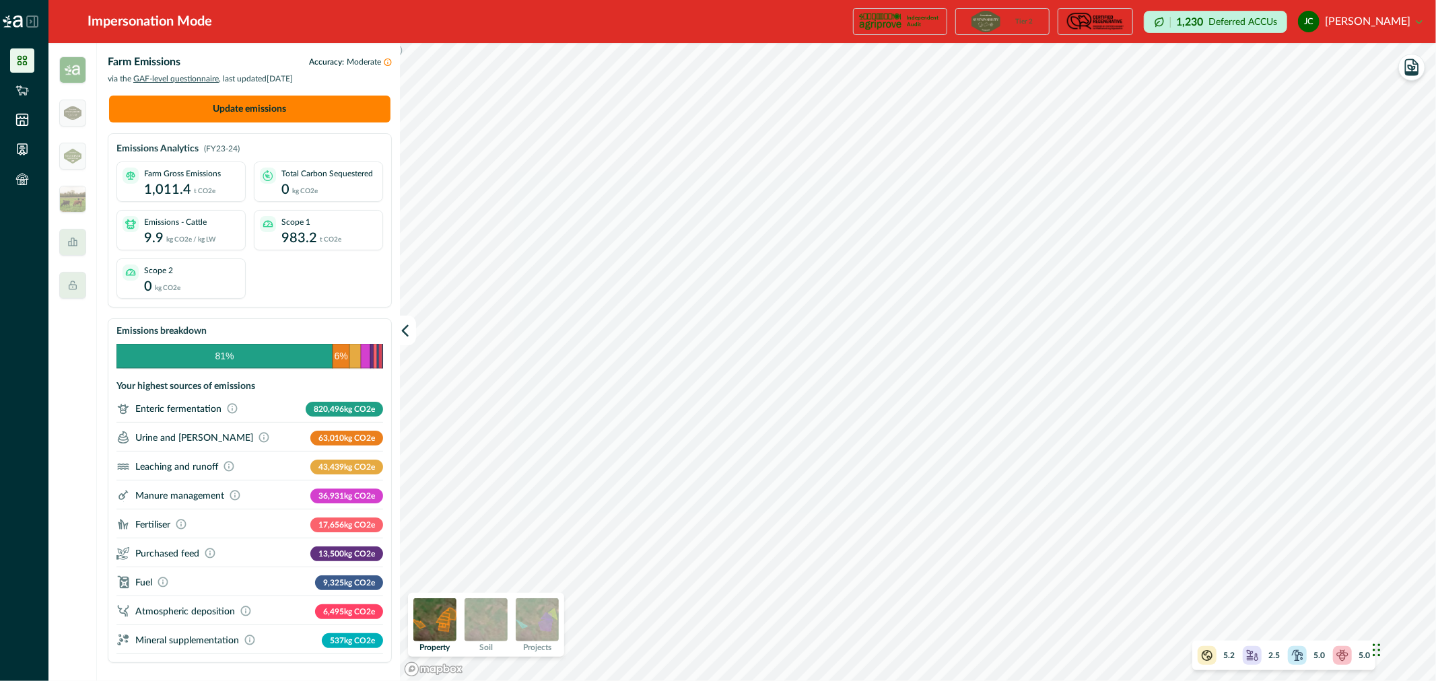
click at [1416, 22] on button "jc justin costello" at bounding box center [1360, 21] width 125 height 32
click at [1338, 56] on button "Sign out" at bounding box center [1347, 60] width 149 height 22
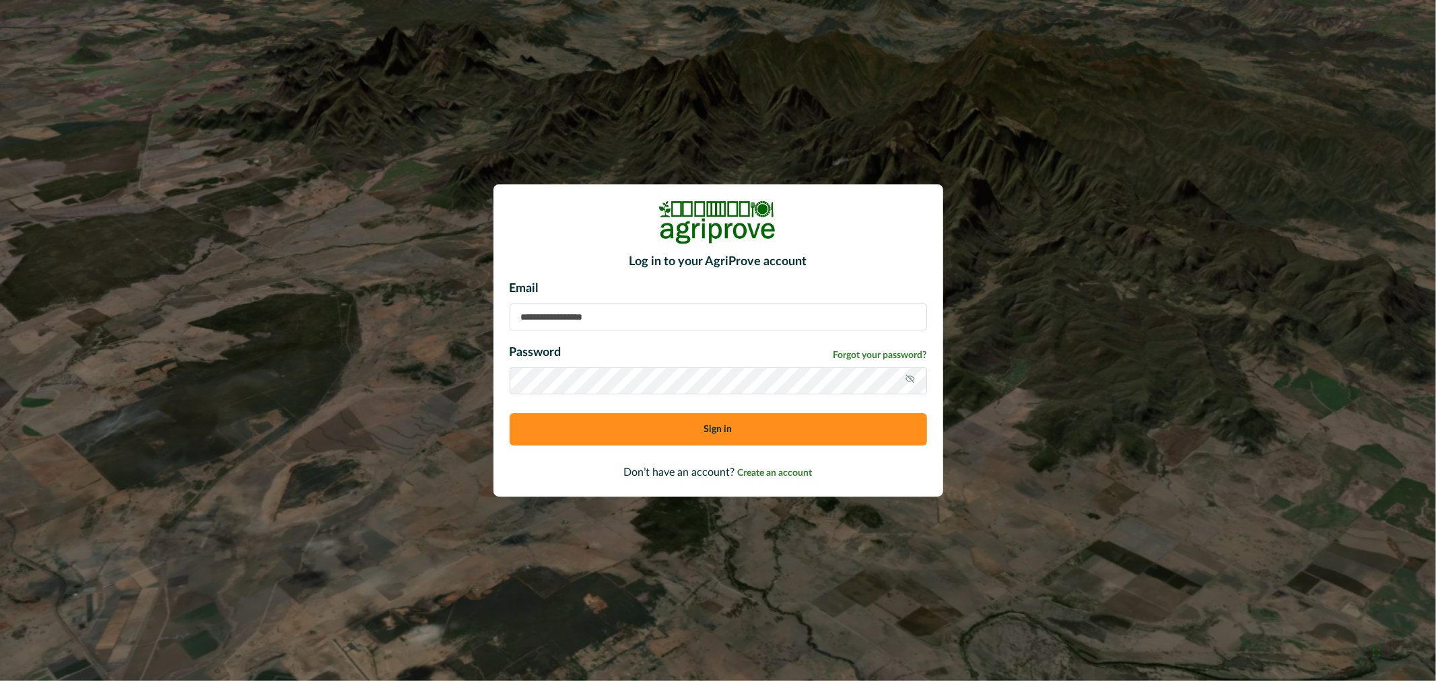
type input "**********"
click at [688, 434] on button "Sign in" at bounding box center [719, 429] width 418 height 32
